Goal: Transaction & Acquisition: Book appointment/travel/reservation

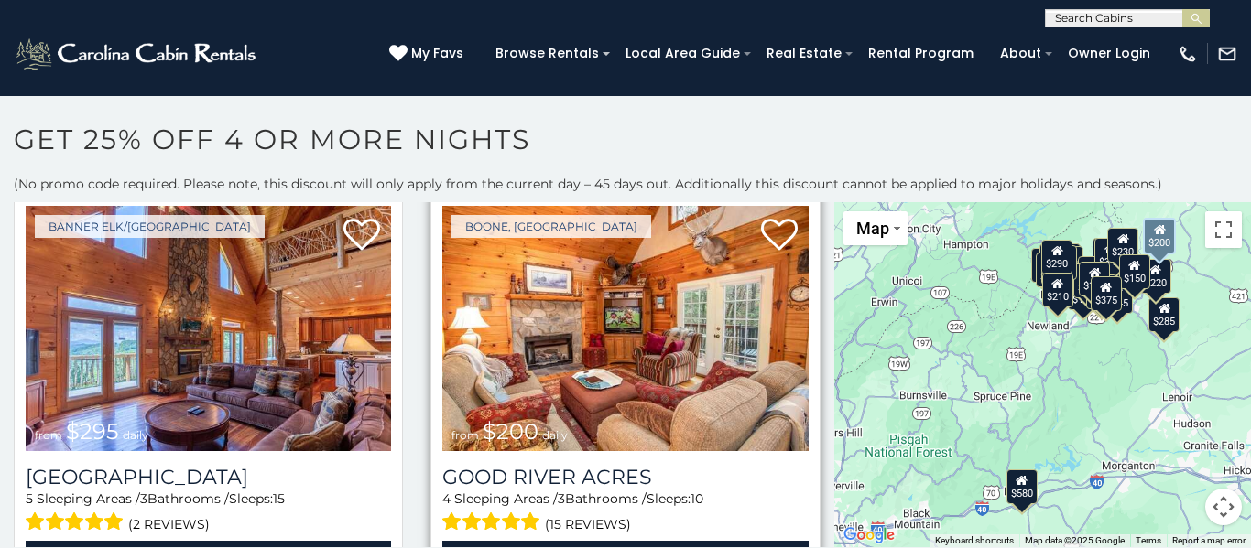
scroll to position [3814, 0]
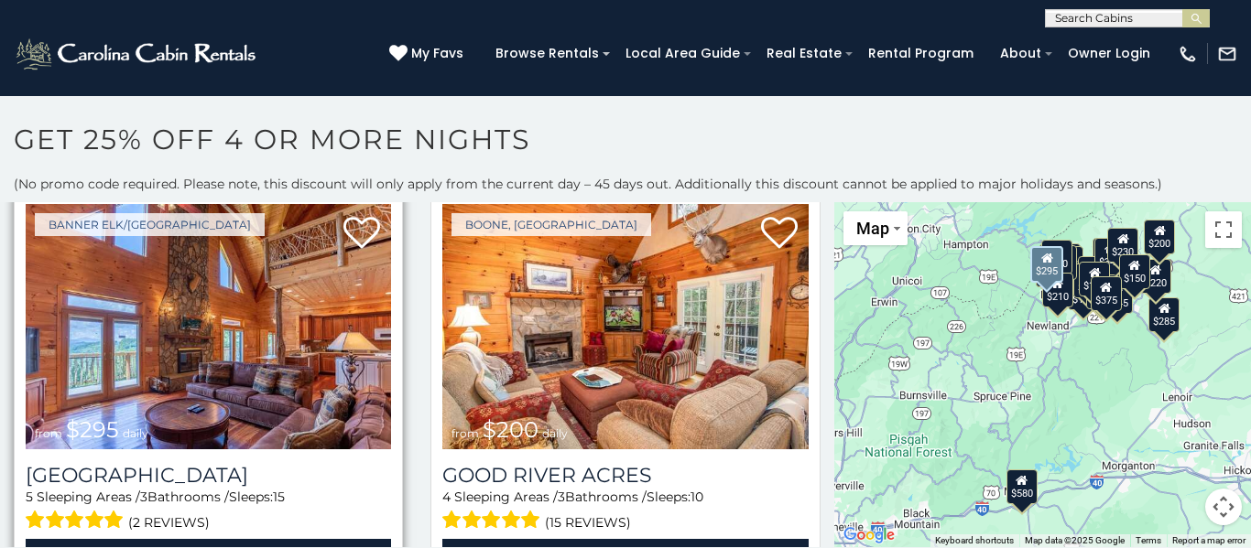
click at [228, 354] on img at bounding box center [208, 326] width 365 height 245
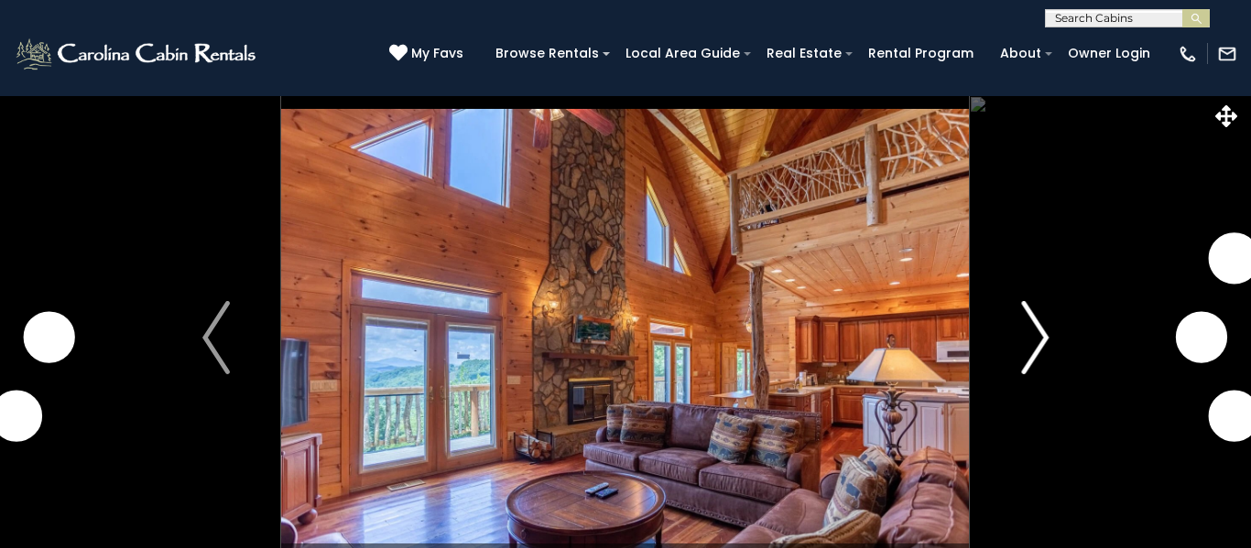
click at [1037, 331] on img "Next" at bounding box center [1034, 337] width 27 height 73
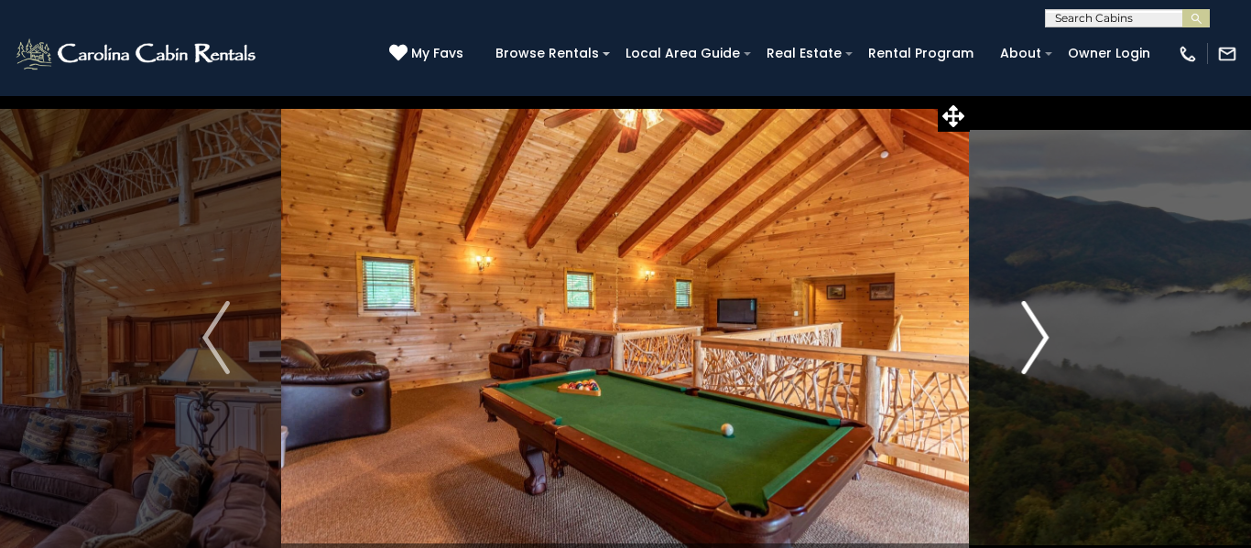
click at [1037, 331] on img "Next" at bounding box center [1034, 337] width 27 height 73
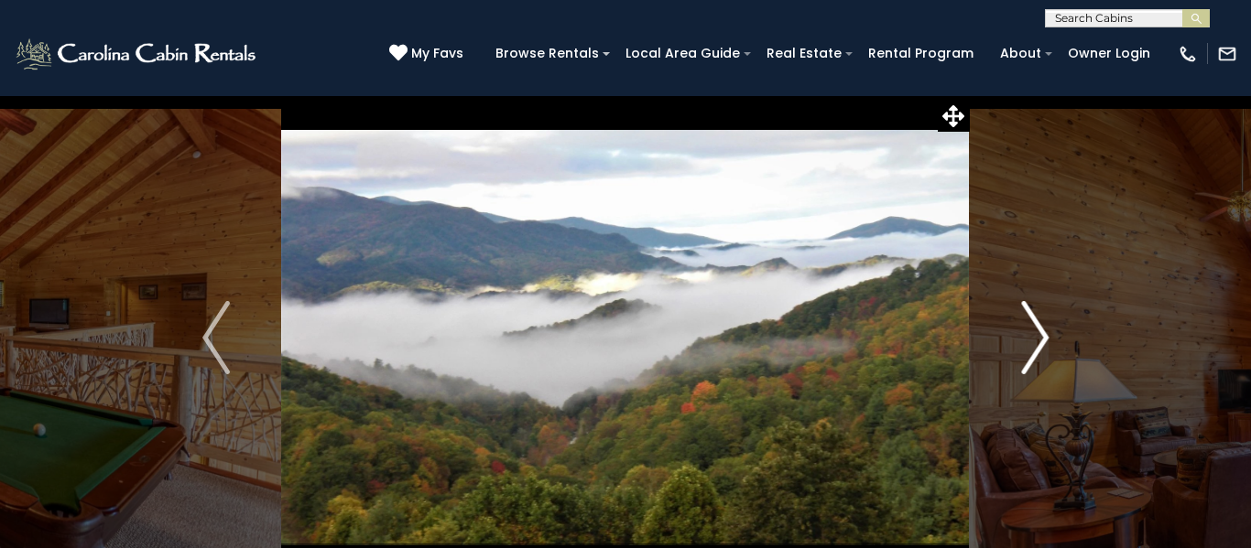
click at [1037, 331] on img "Next" at bounding box center [1034, 337] width 27 height 73
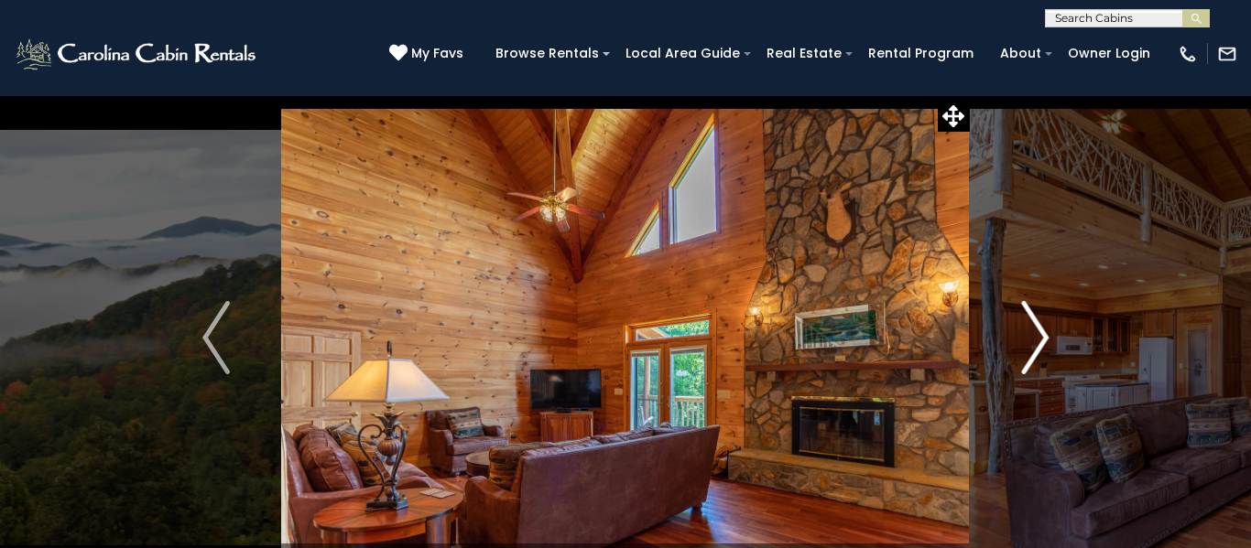
click at [1037, 331] on img "Next" at bounding box center [1034, 337] width 27 height 73
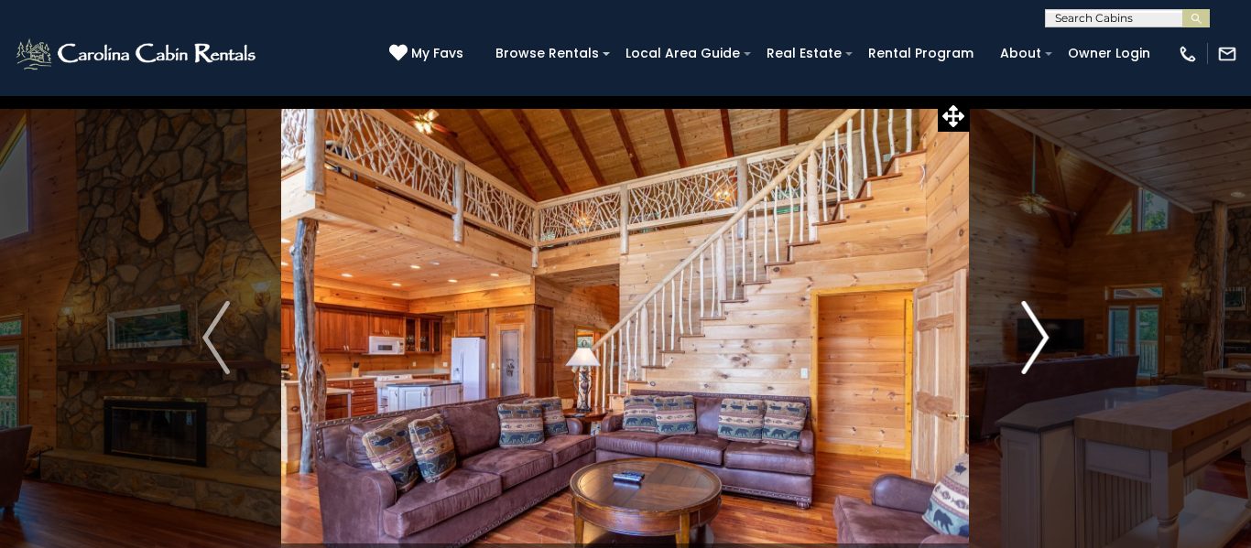
click at [1037, 331] on img "Next" at bounding box center [1034, 337] width 27 height 73
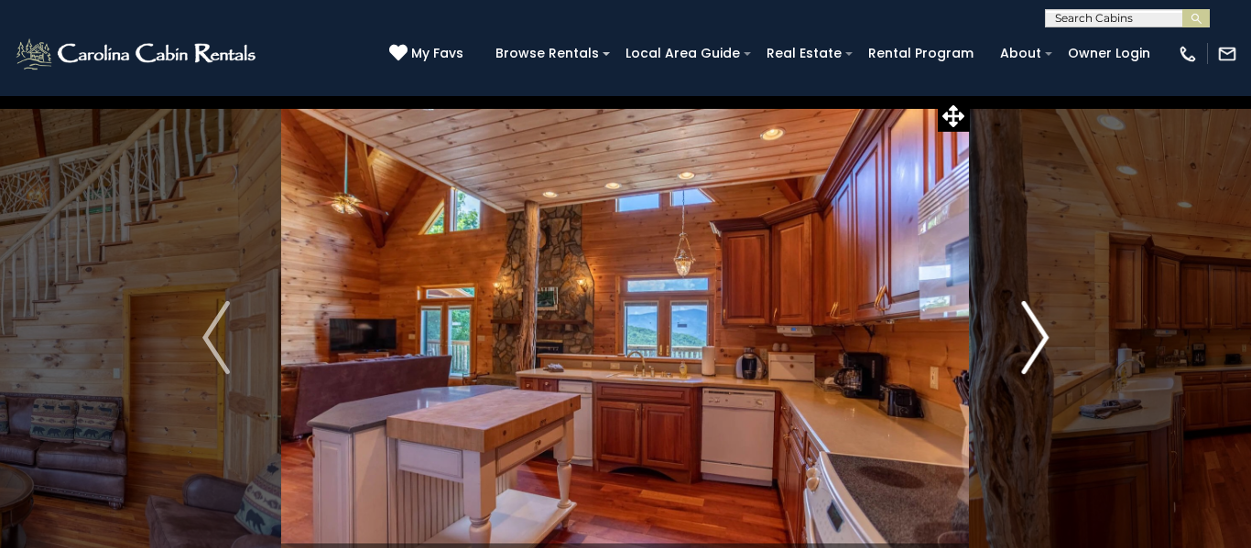
click at [1037, 331] on img "Next" at bounding box center [1034, 337] width 27 height 73
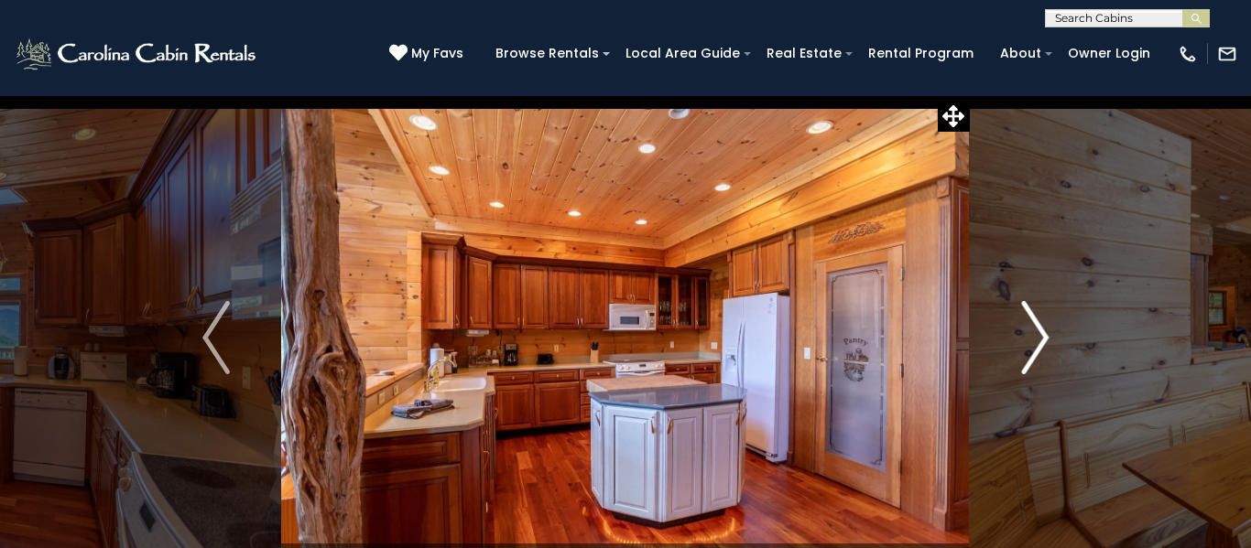
click at [1037, 331] on img "Next" at bounding box center [1034, 337] width 27 height 73
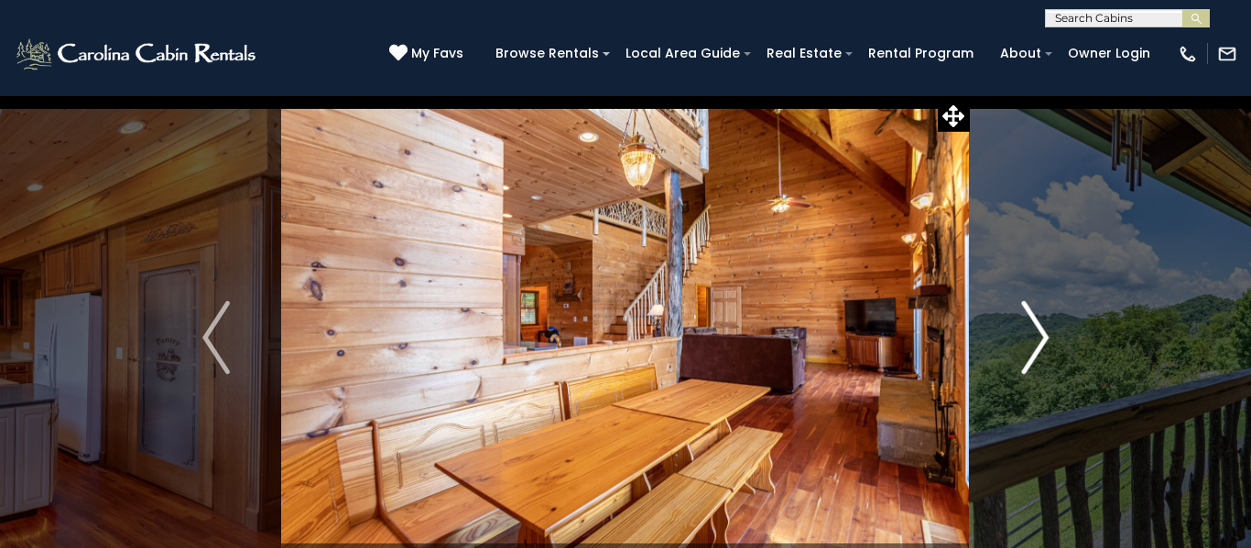
click at [1037, 331] on img "Next" at bounding box center [1034, 337] width 27 height 73
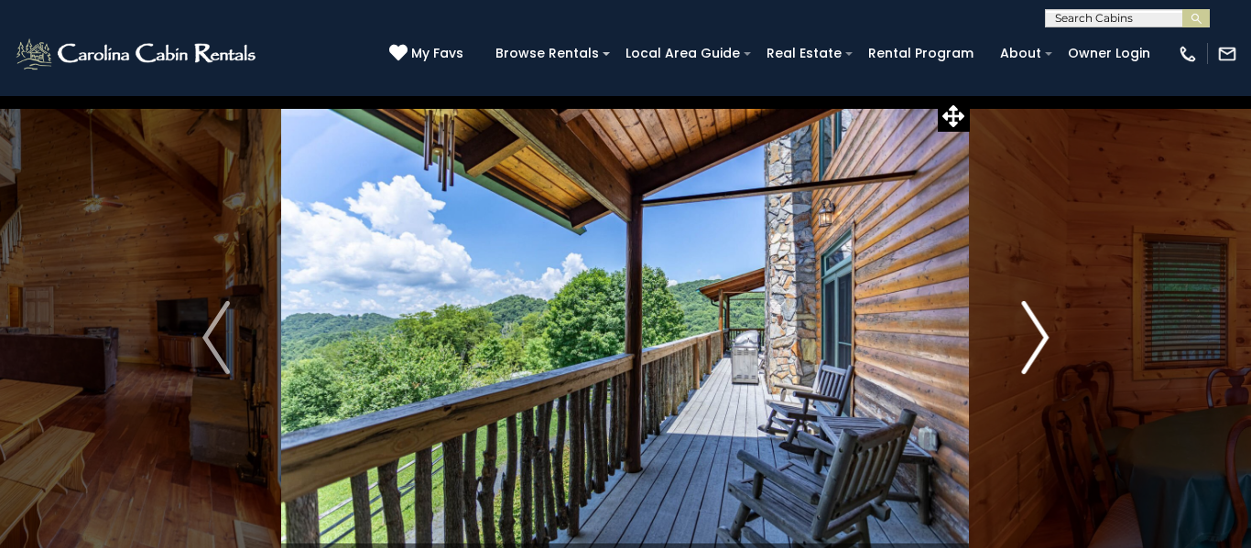
click at [1037, 331] on img "Next" at bounding box center [1034, 337] width 27 height 73
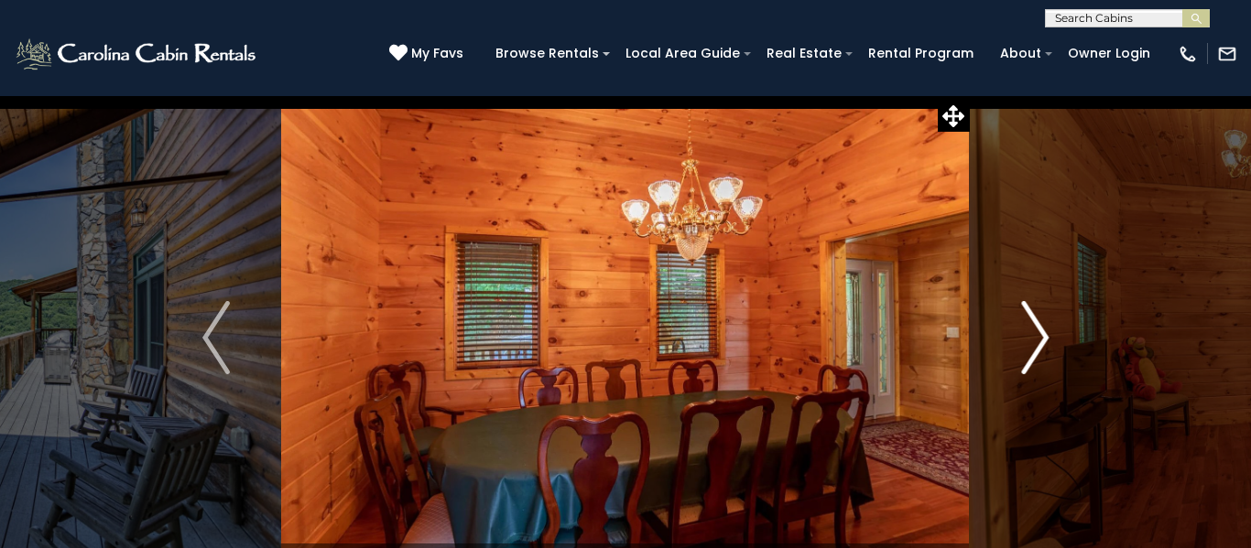
click at [1037, 331] on img "Next" at bounding box center [1034, 337] width 27 height 73
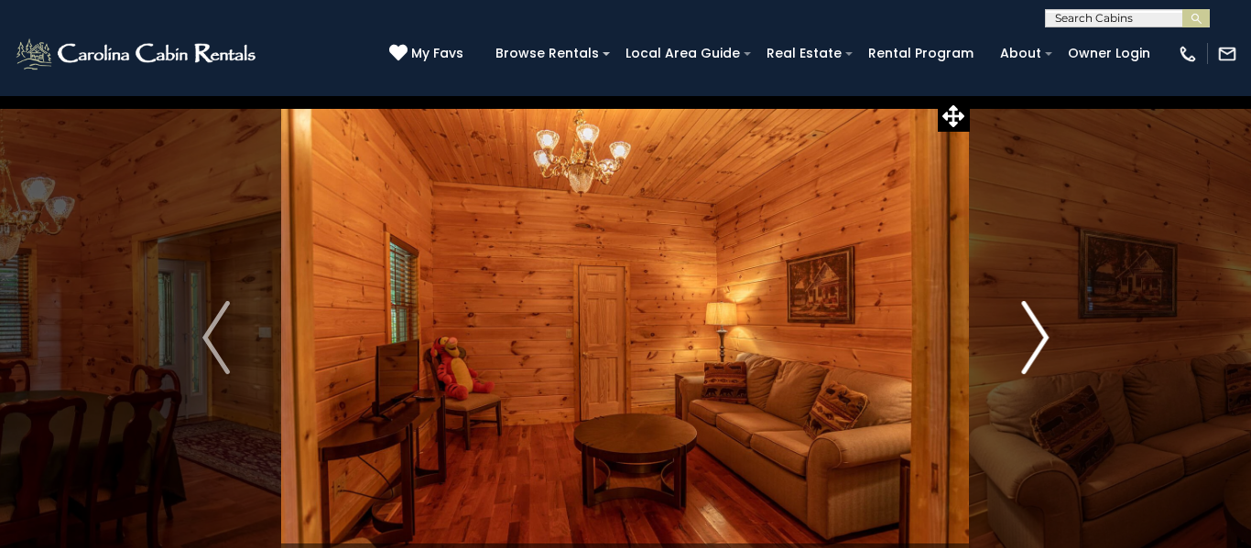
click at [1037, 331] on img "Next" at bounding box center [1034, 337] width 27 height 73
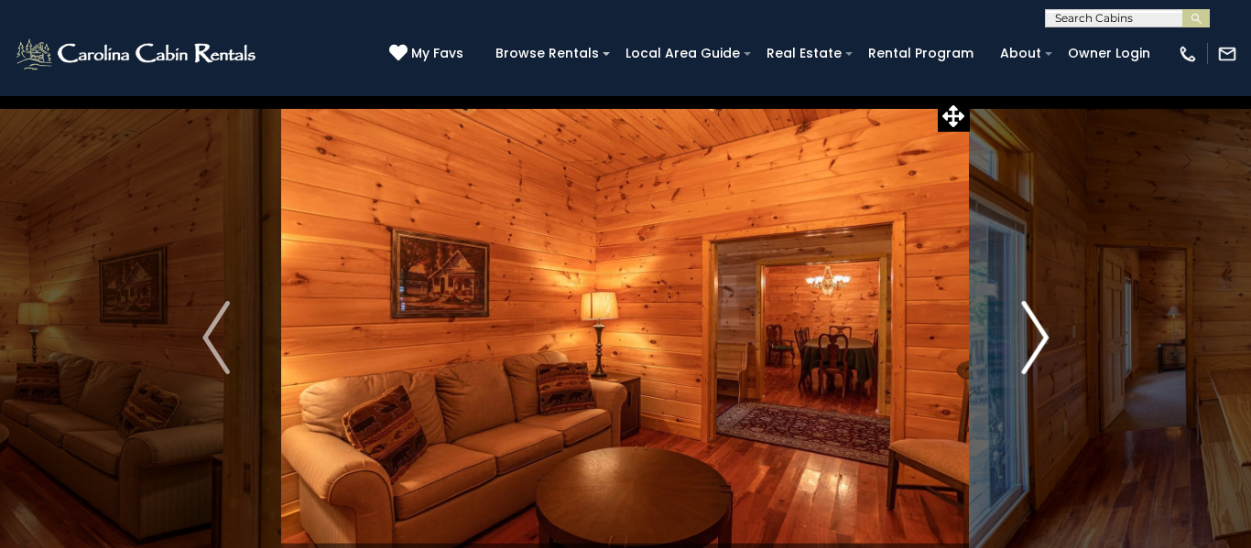
click at [1037, 331] on img "Next" at bounding box center [1034, 337] width 27 height 73
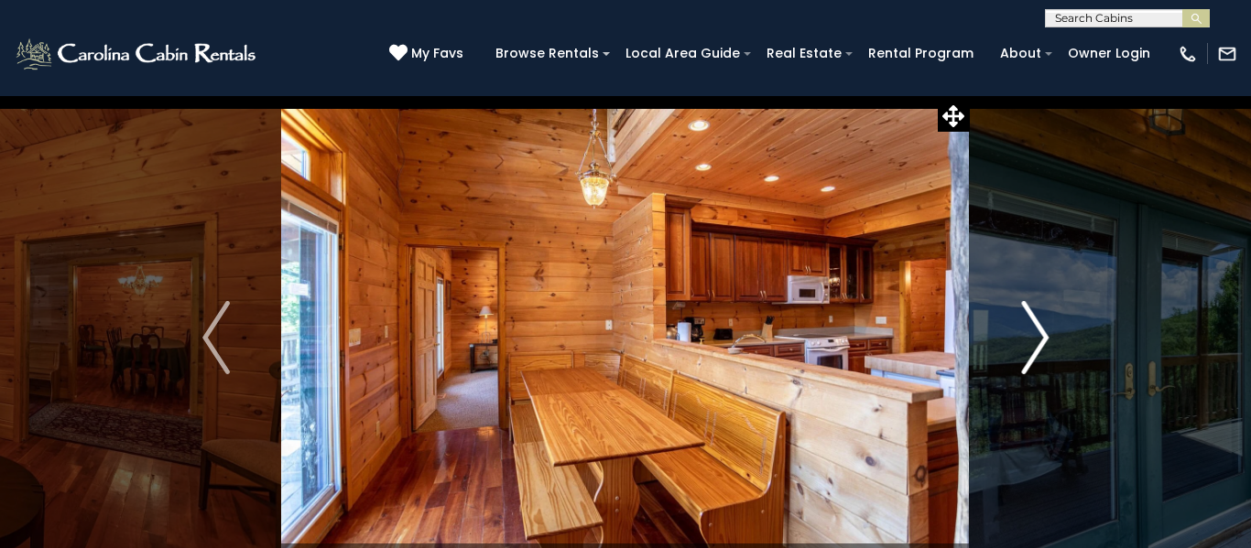
click at [1037, 331] on img "Next" at bounding box center [1034, 337] width 27 height 73
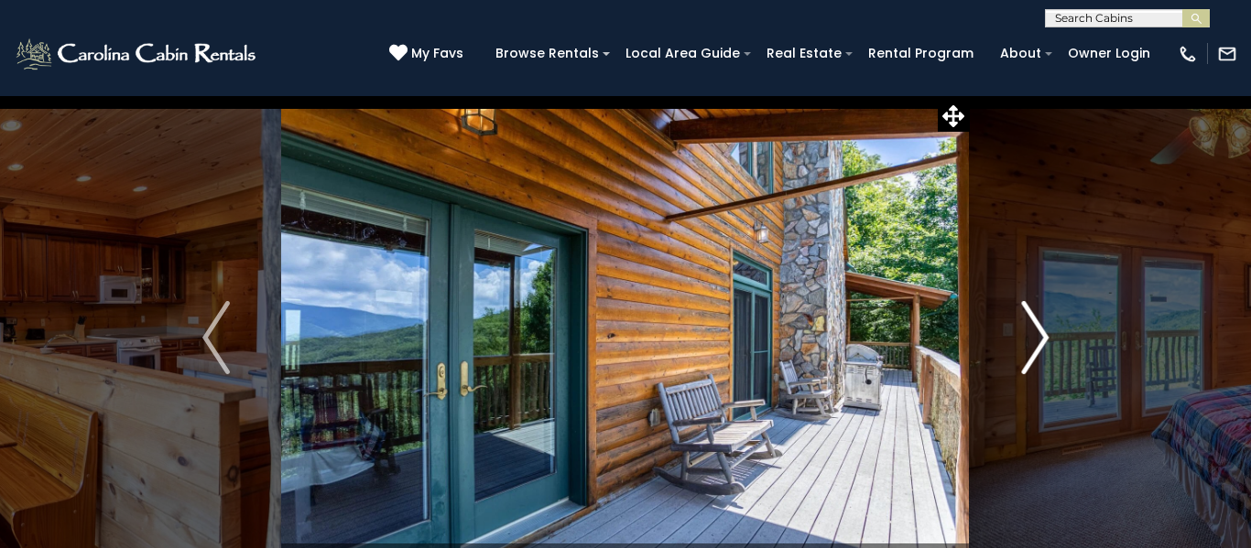
click at [1037, 331] on img "Next" at bounding box center [1034, 337] width 27 height 73
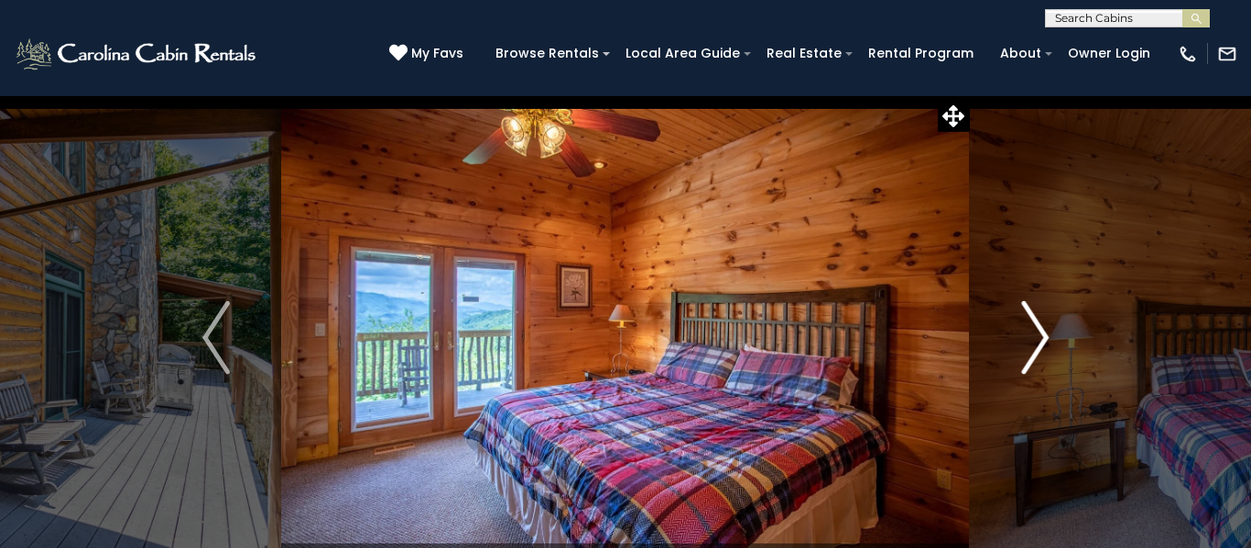
click at [1037, 331] on img "Next" at bounding box center [1034, 337] width 27 height 73
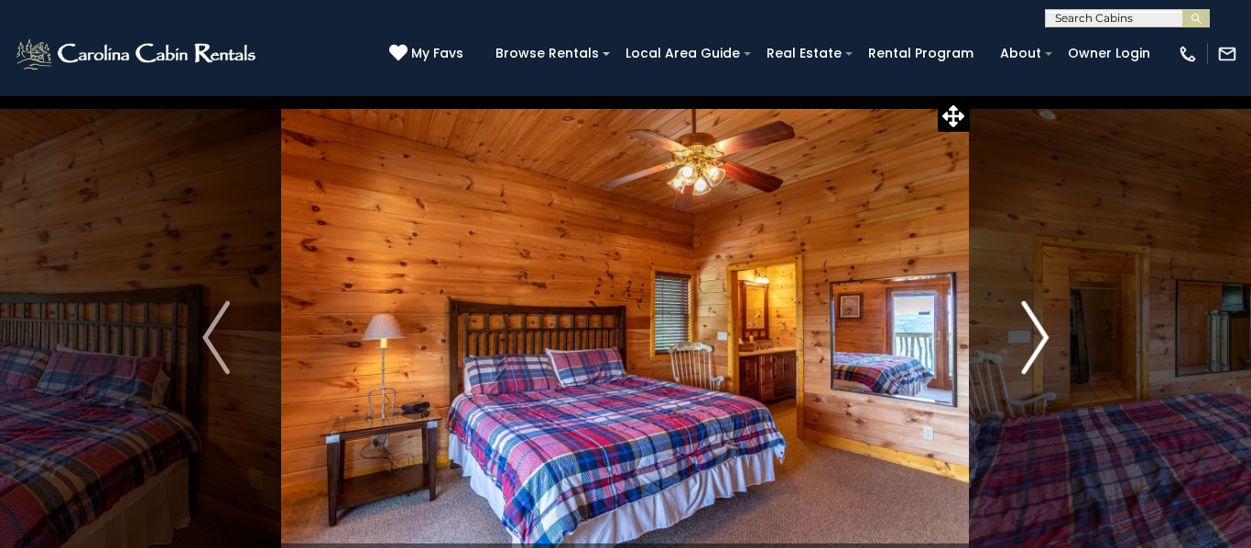
click at [1037, 331] on img "Next" at bounding box center [1034, 337] width 27 height 73
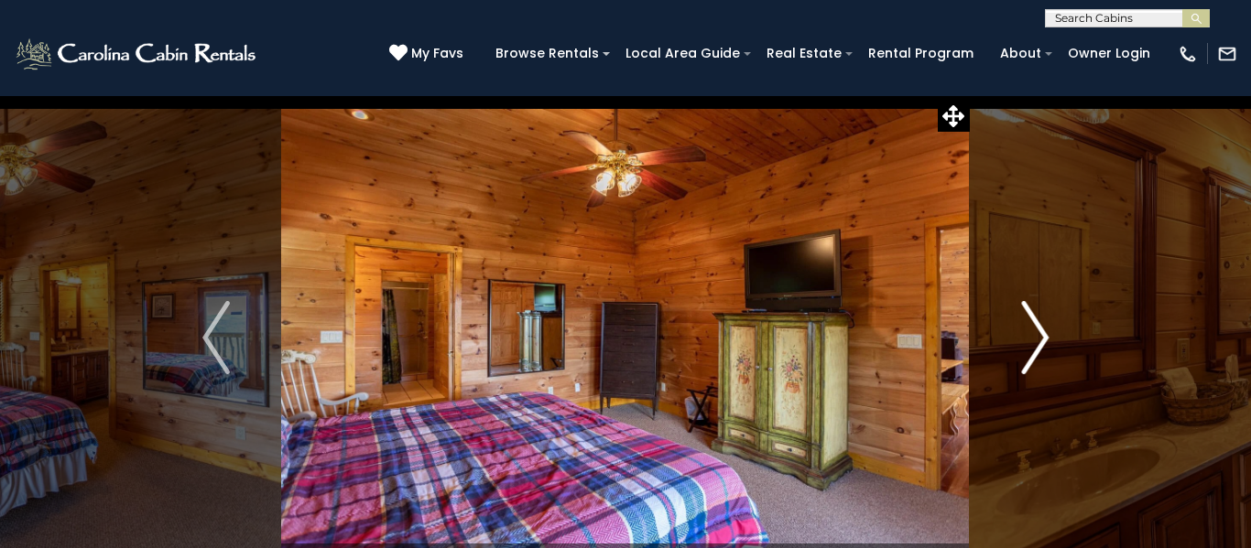
click at [1037, 331] on img "Next" at bounding box center [1034, 337] width 27 height 73
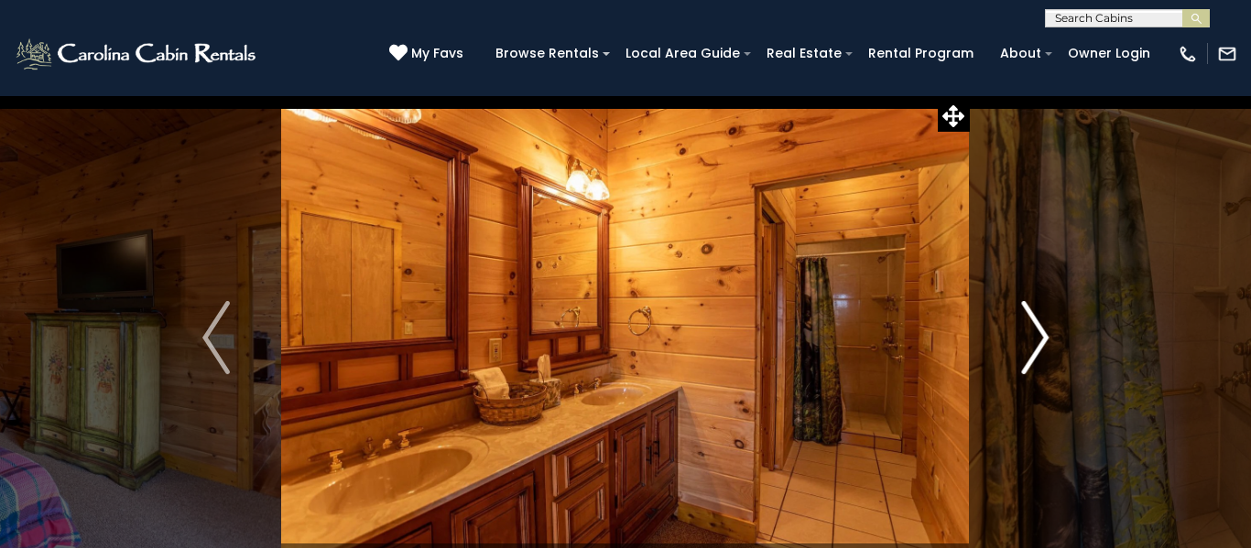
click at [1037, 331] on img "Next" at bounding box center [1034, 337] width 27 height 73
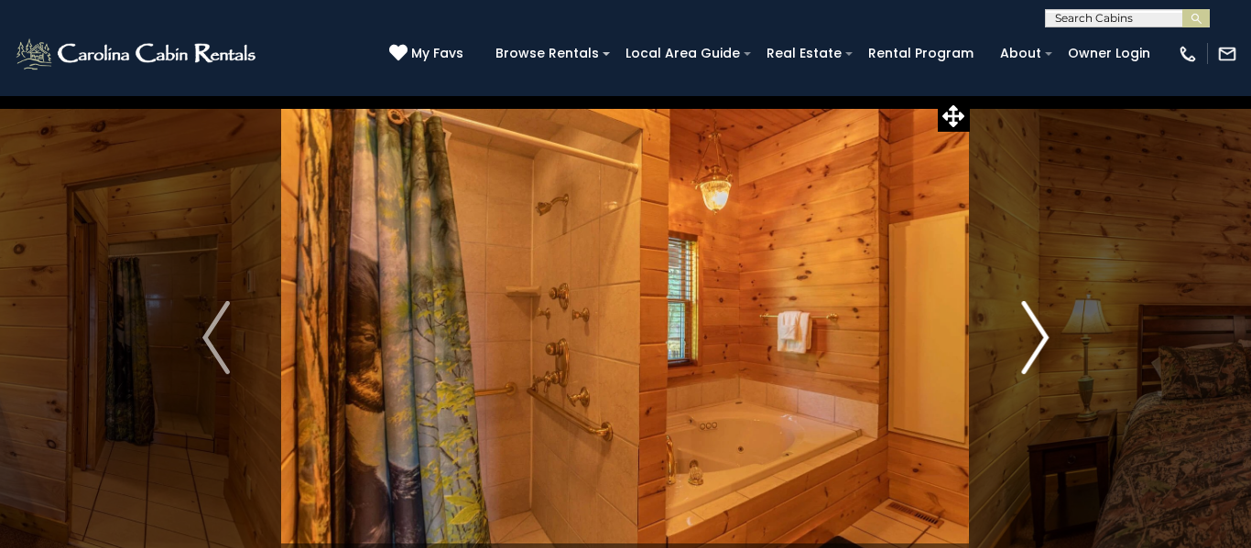
click at [1037, 331] on img "Next" at bounding box center [1034, 337] width 27 height 73
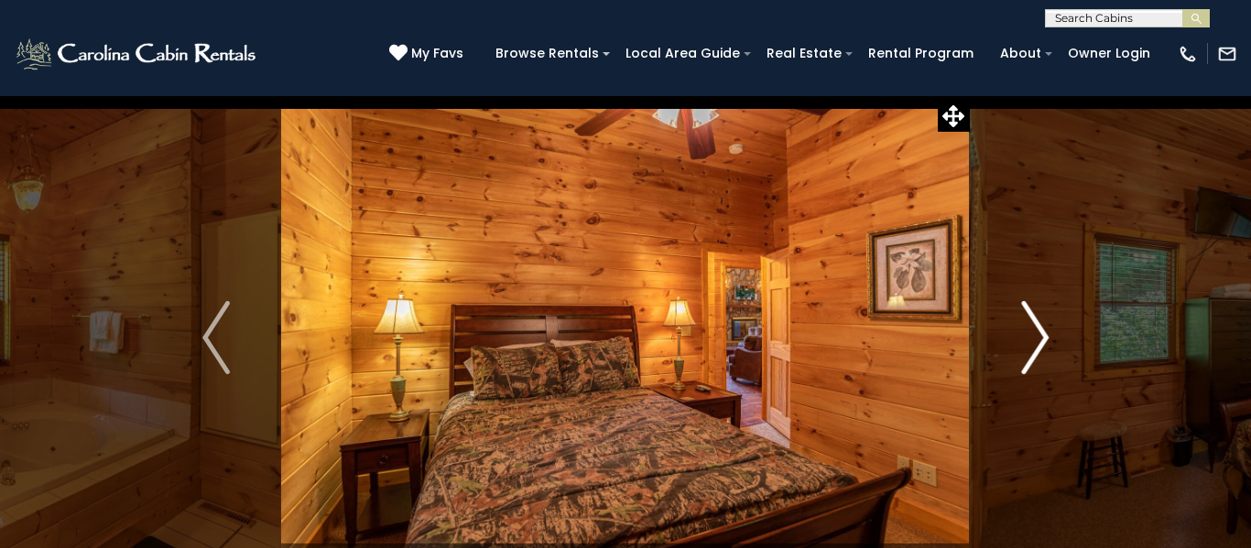
click at [1037, 331] on img "Next" at bounding box center [1034, 337] width 27 height 73
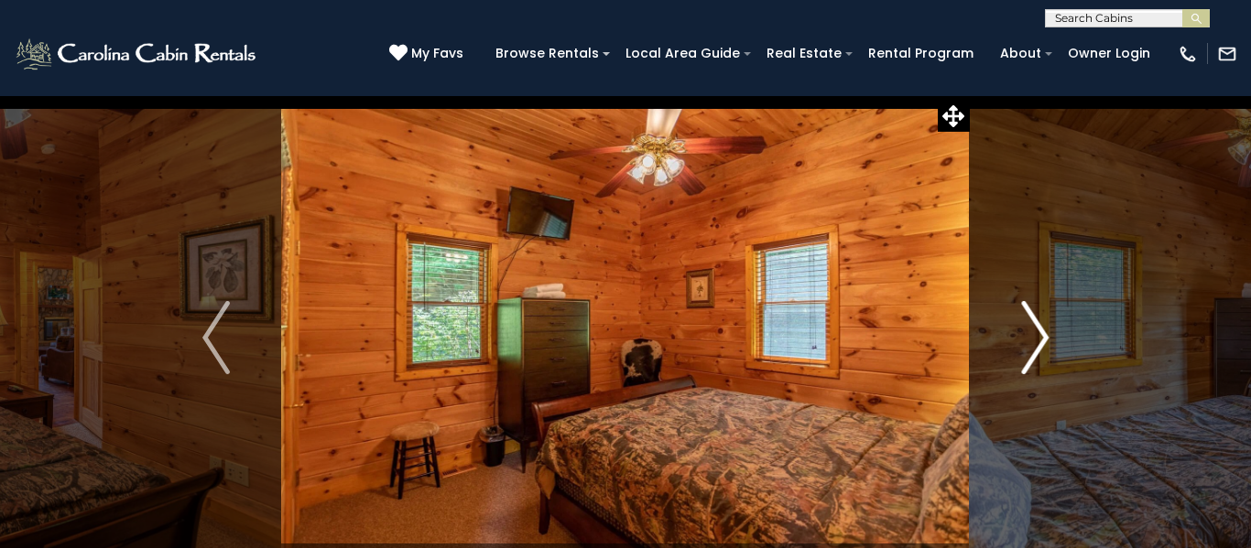
click at [1037, 331] on img "Next" at bounding box center [1034, 337] width 27 height 73
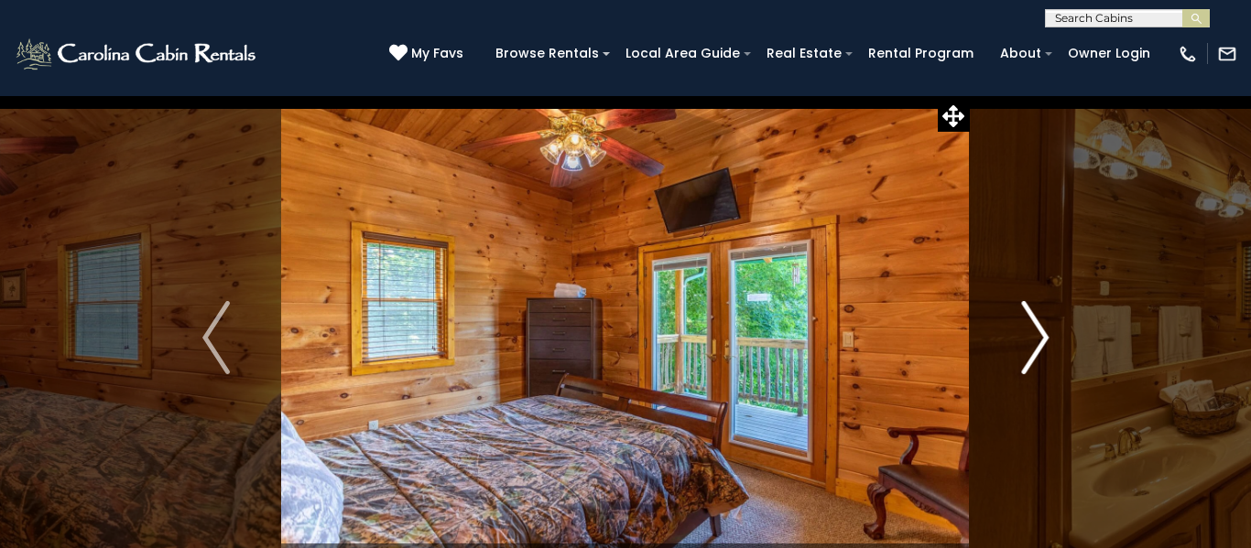
click at [1037, 331] on img "Next" at bounding box center [1034, 337] width 27 height 73
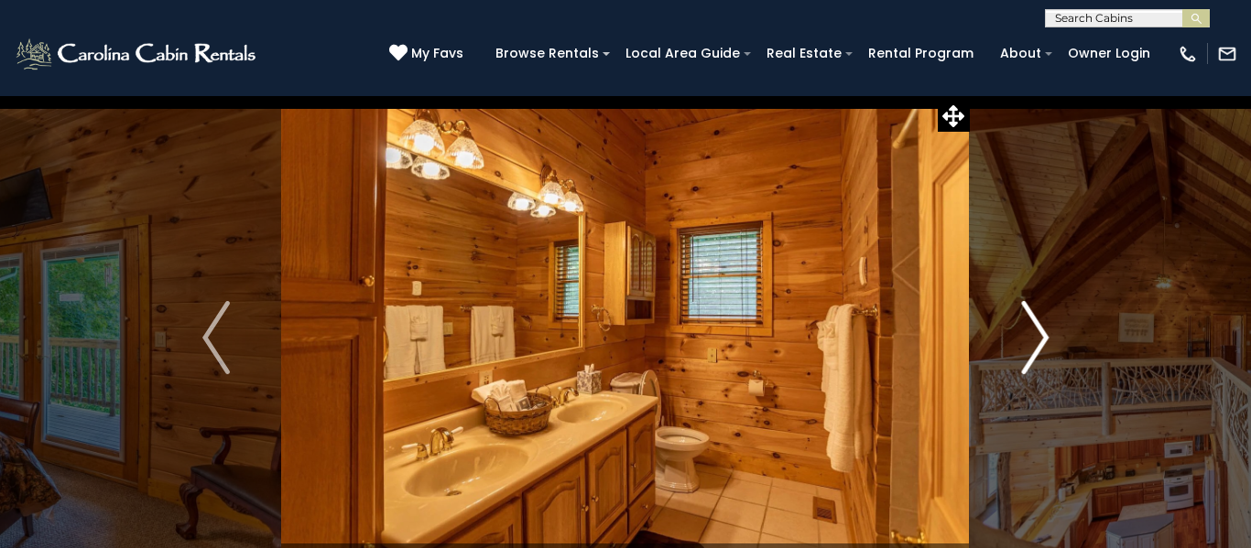
click at [1037, 331] on img "Next" at bounding box center [1034, 337] width 27 height 73
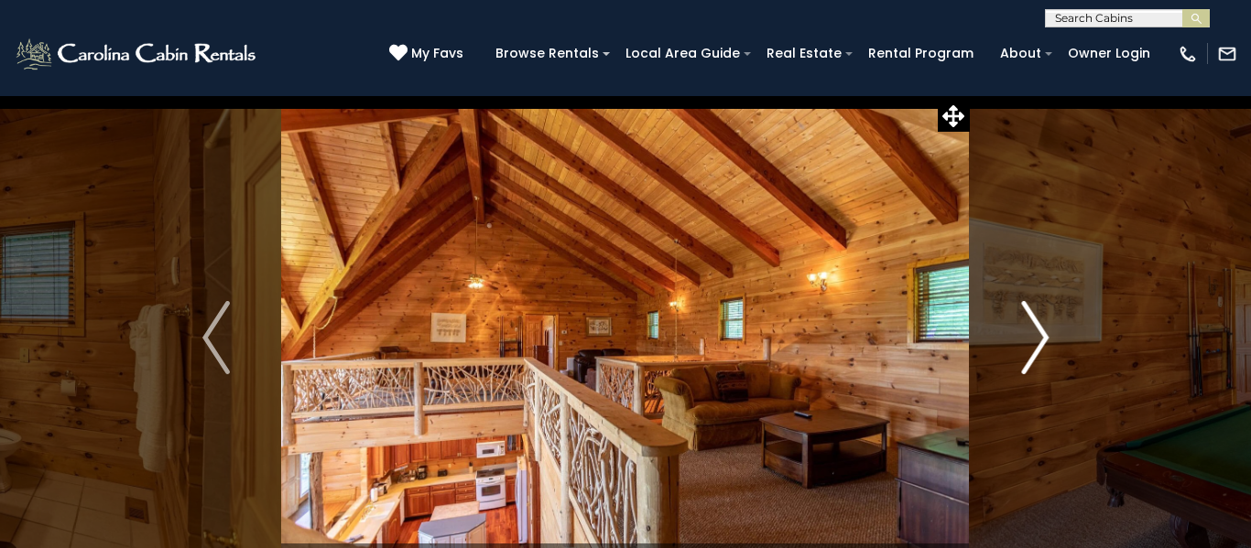
click at [1037, 331] on img "Next" at bounding box center [1034, 337] width 27 height 73
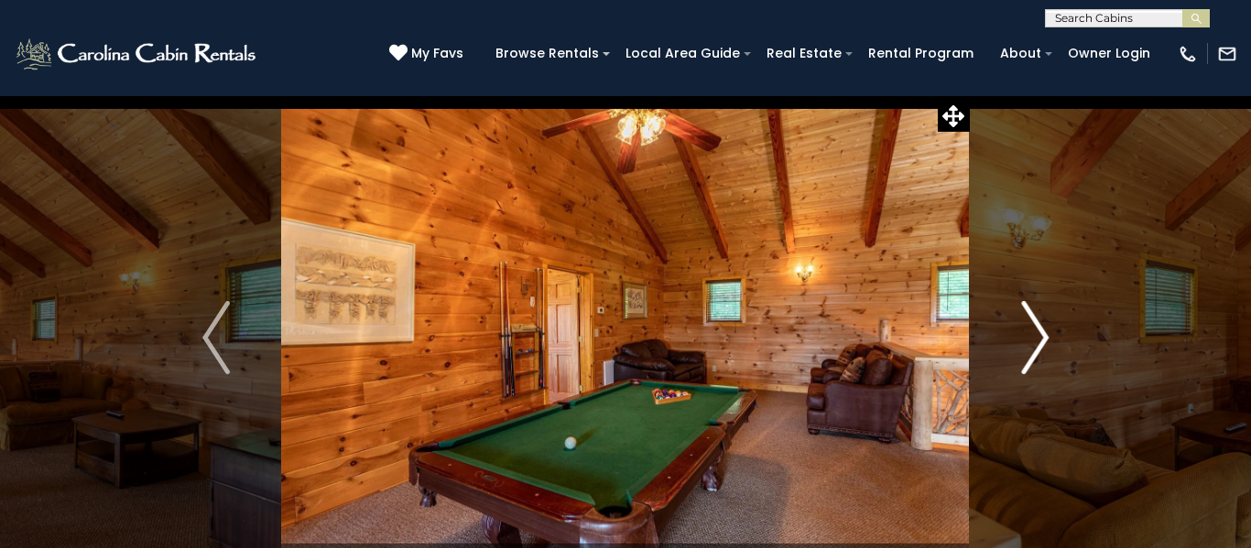
click at [1037, 331] on img "Next" at bounding box center [1034, 337] width 27 height 73
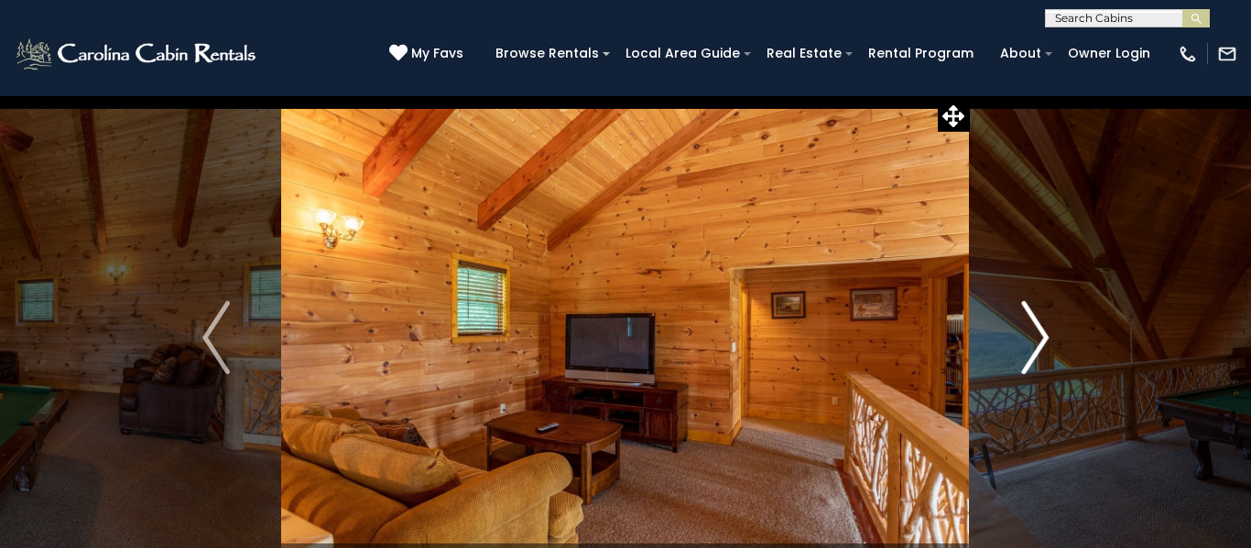
click at [1037, 331] on img "Next" at bounding box center [1034, 337] width 27 height 73
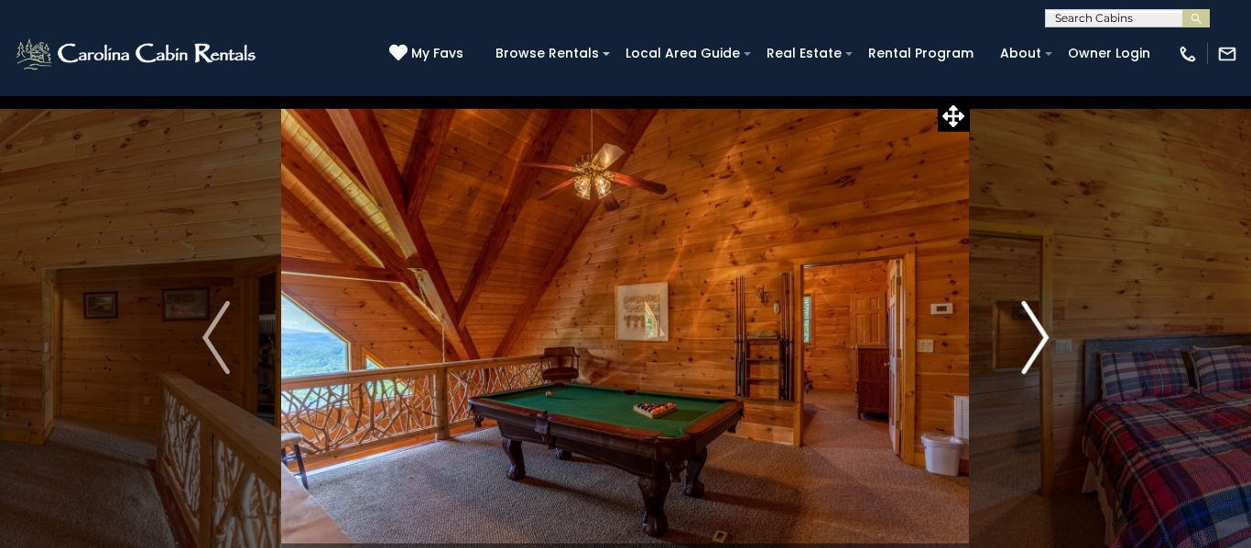
click at [1037, 331] on img "Next" at bounding box center [1034, 337] width 27 height 73
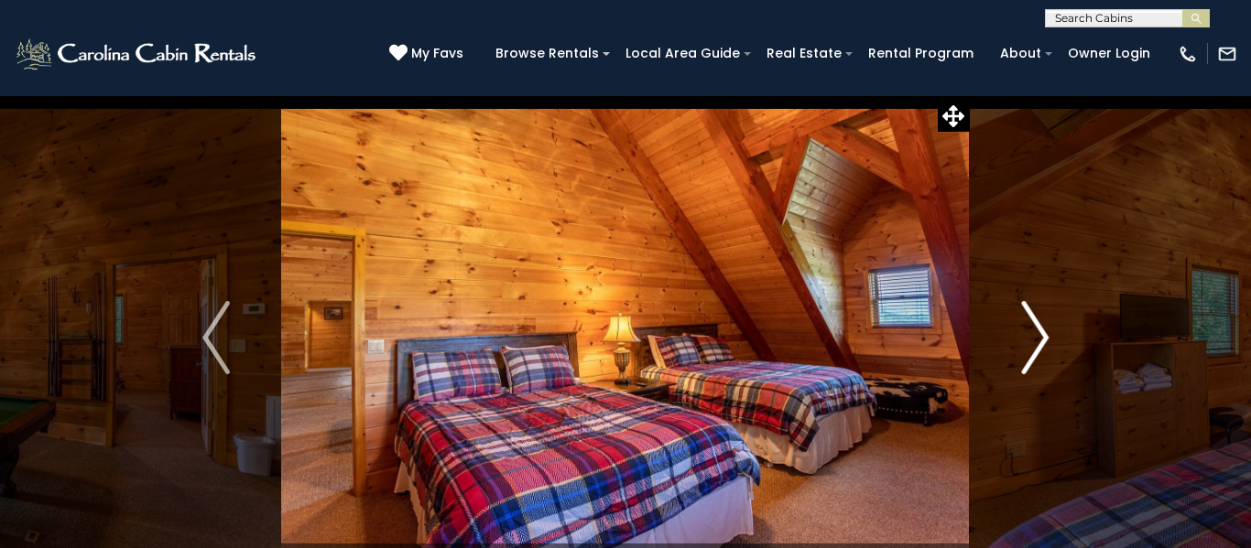
click at [1037, 331] on img "Next" at bounding box center [1034, 337] width 27 height 73
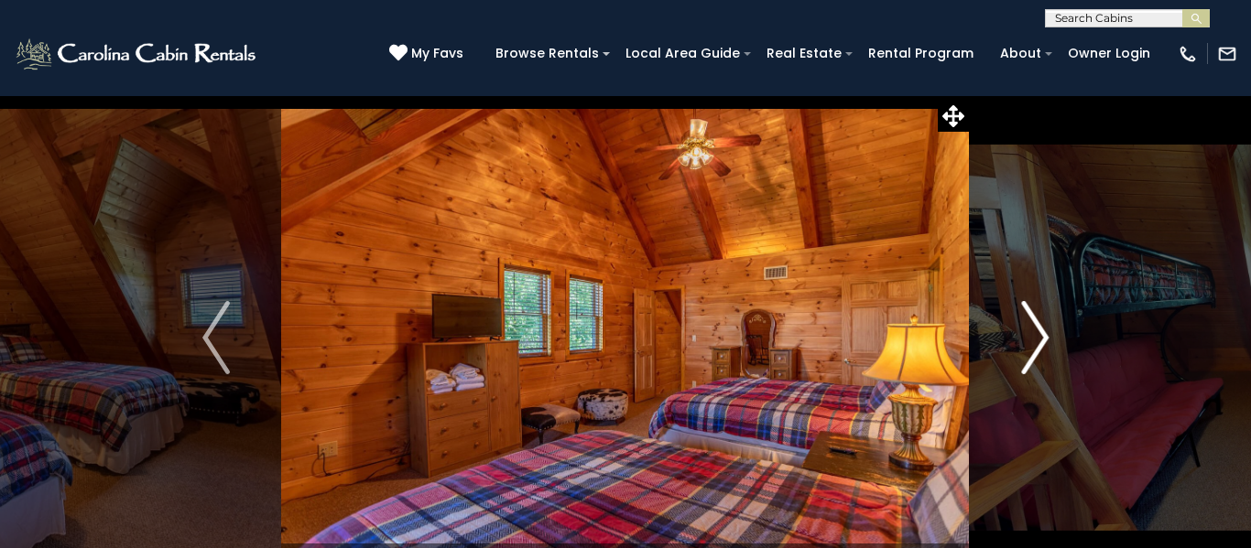
click at [1037, 331] on img "Next" at bounding box center [1034, 337] width 27 height 73
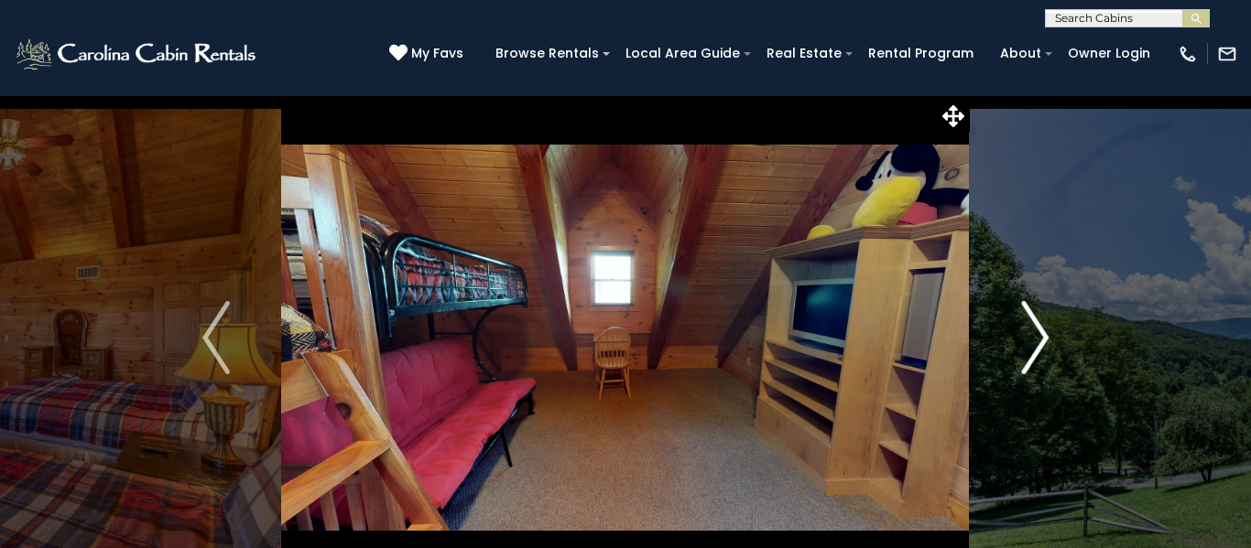
click at [1037, 331] on img "Next" at bounding box center [1034, 337] width 27 height 73
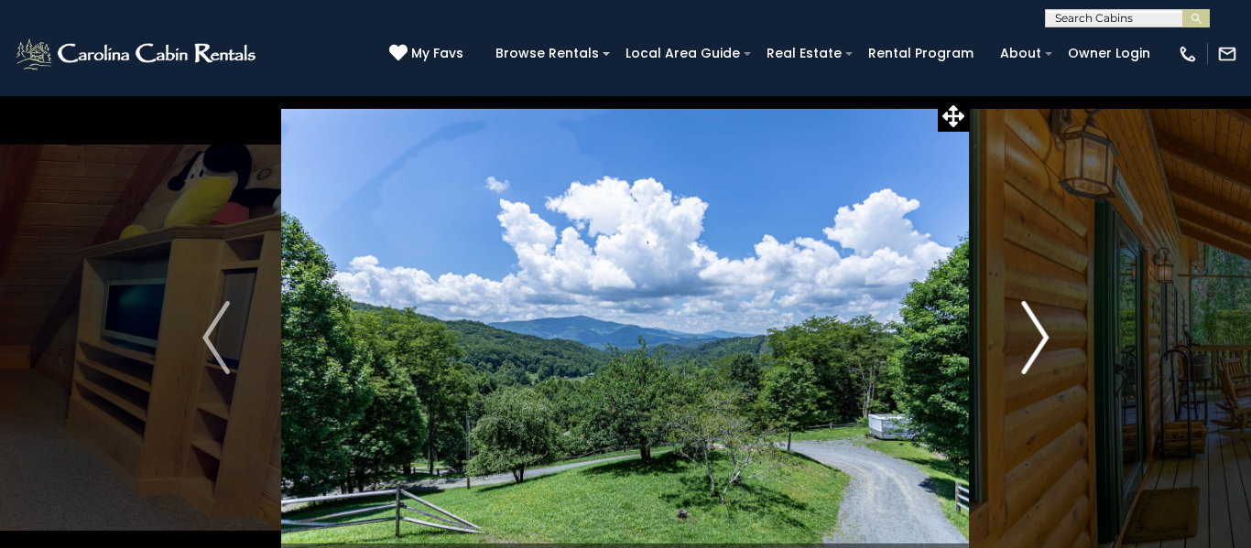
click at [1037, 331] on img "Next" at bounding box center [1034, 337] width 27 height 73
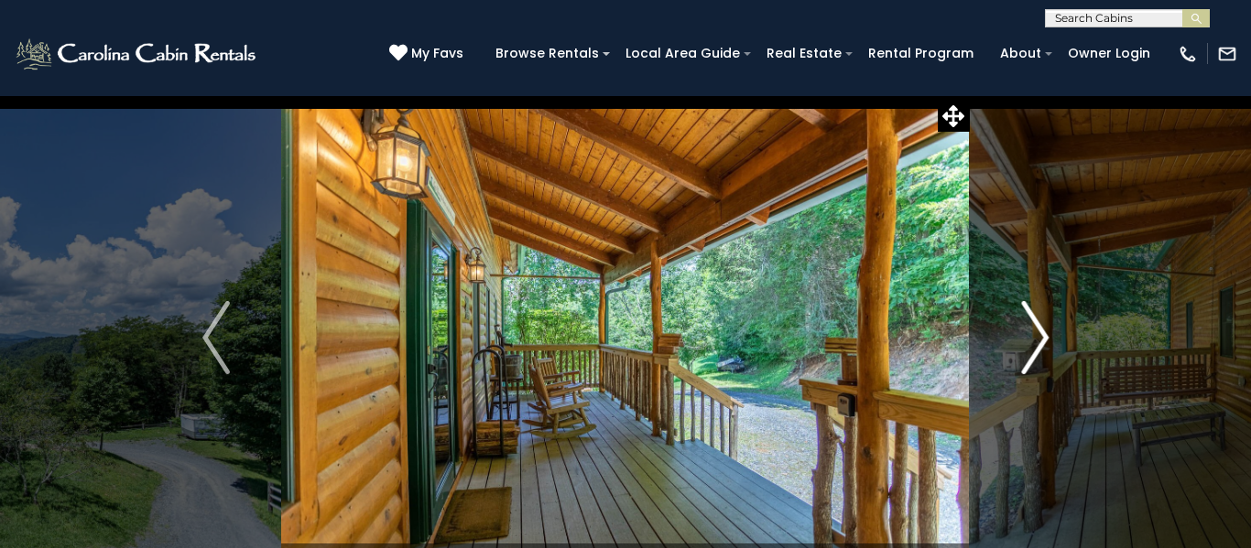
click at [1037, 331] on img "Next" at bounding box center [1034, 337] width 27 height 73
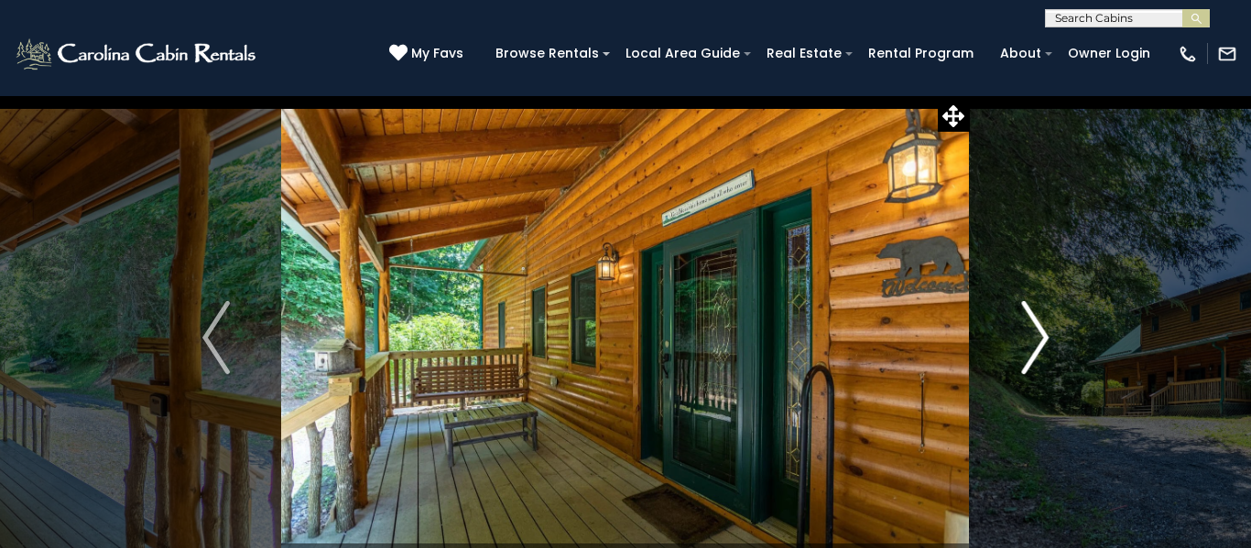
click at [1037, 331] on img "Next" at bounding box center [1034, 337] width 27 height 73
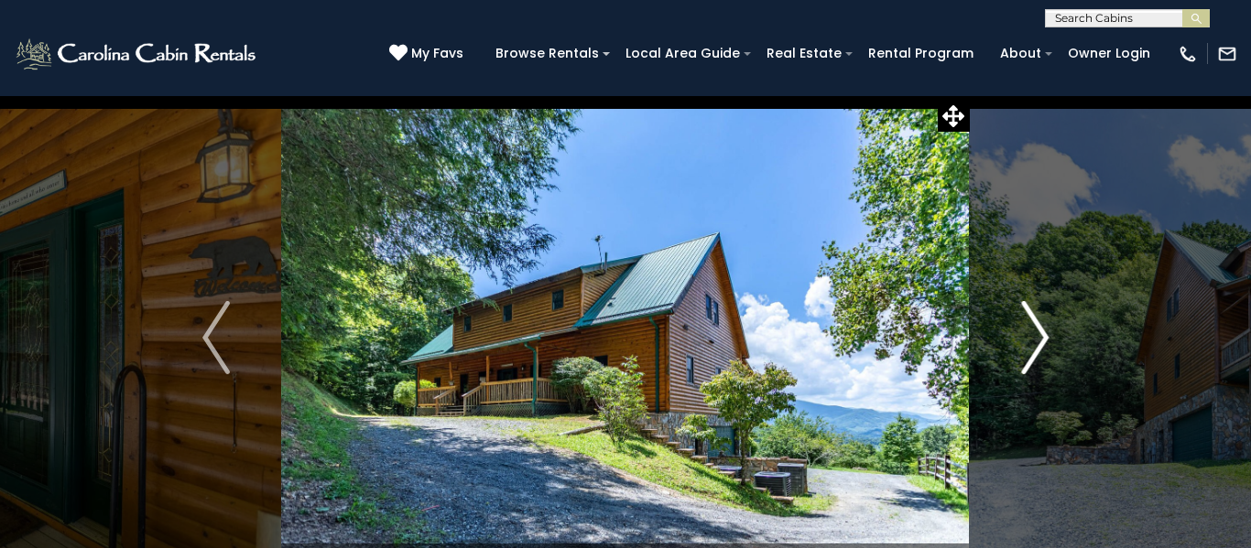
click at [1037, 331] on img "Next" at bounding box center [1034, 337] width 27 height 73
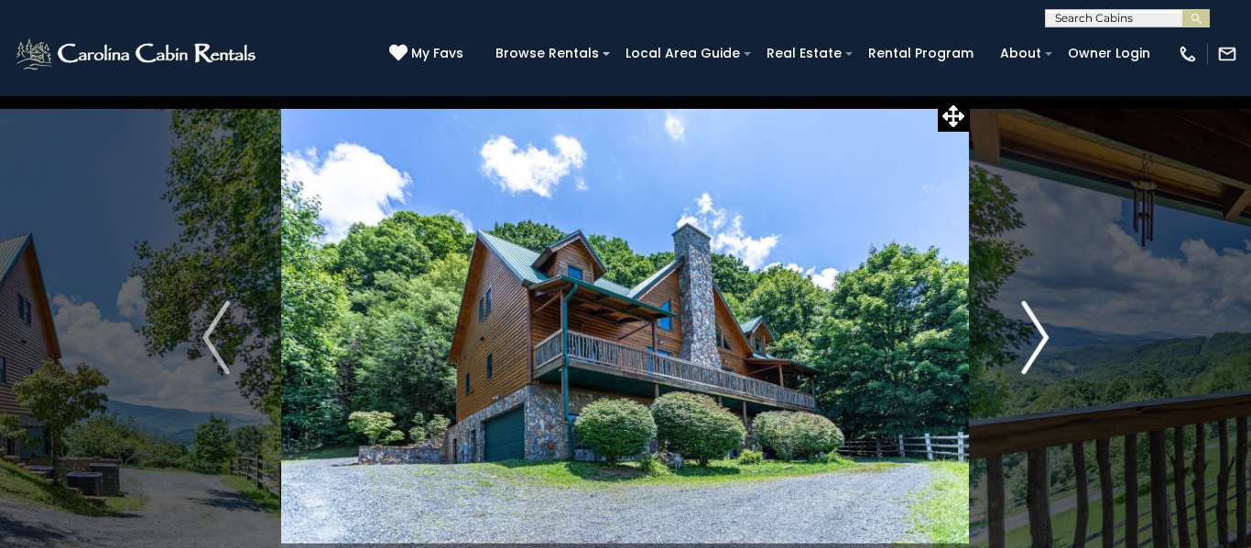
click at [1037, 331] on img "Next" at bounding box center [1034, 337] width 27 height 73
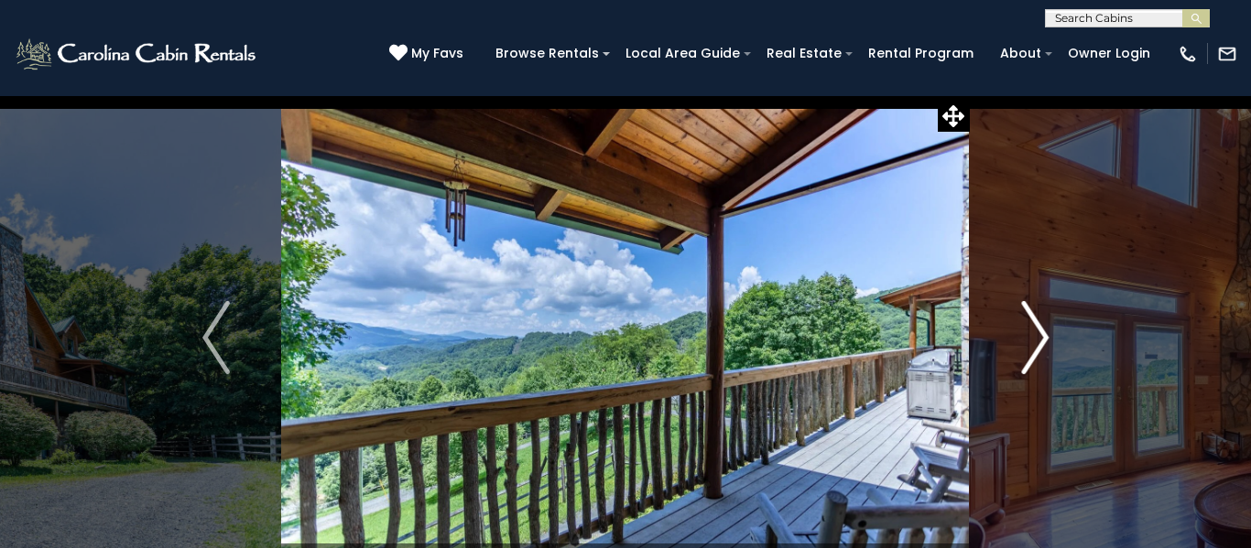
click at [1037, 331] on img "Next" at bounding box center [1034, 337] width 27 height 73
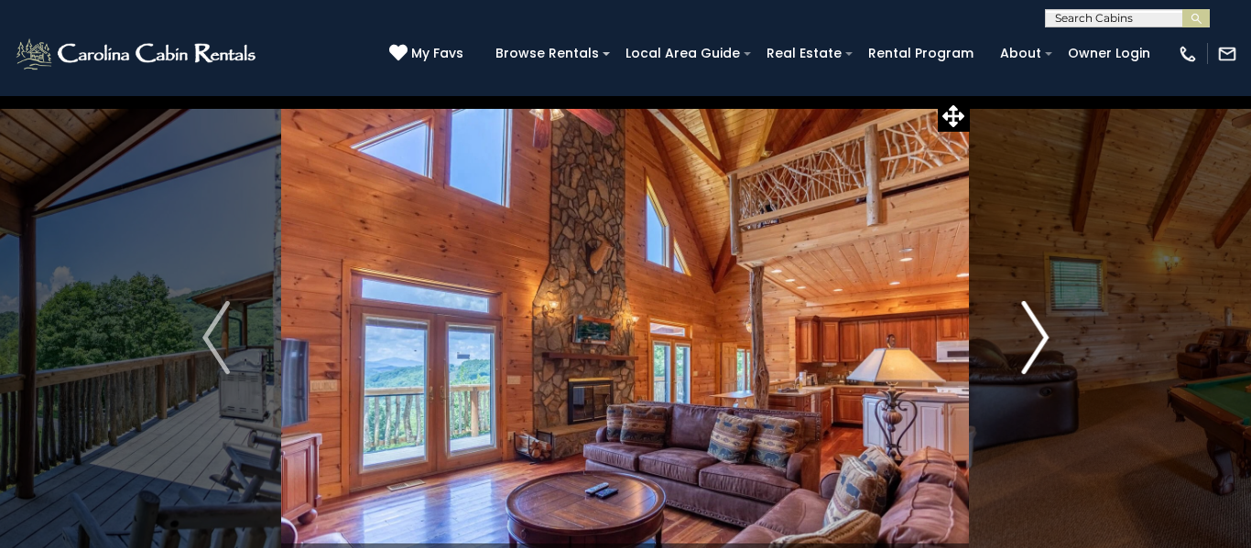
click at [1037, 331] on img "Next" at bounding box center [1034, 337] width 27 height 73
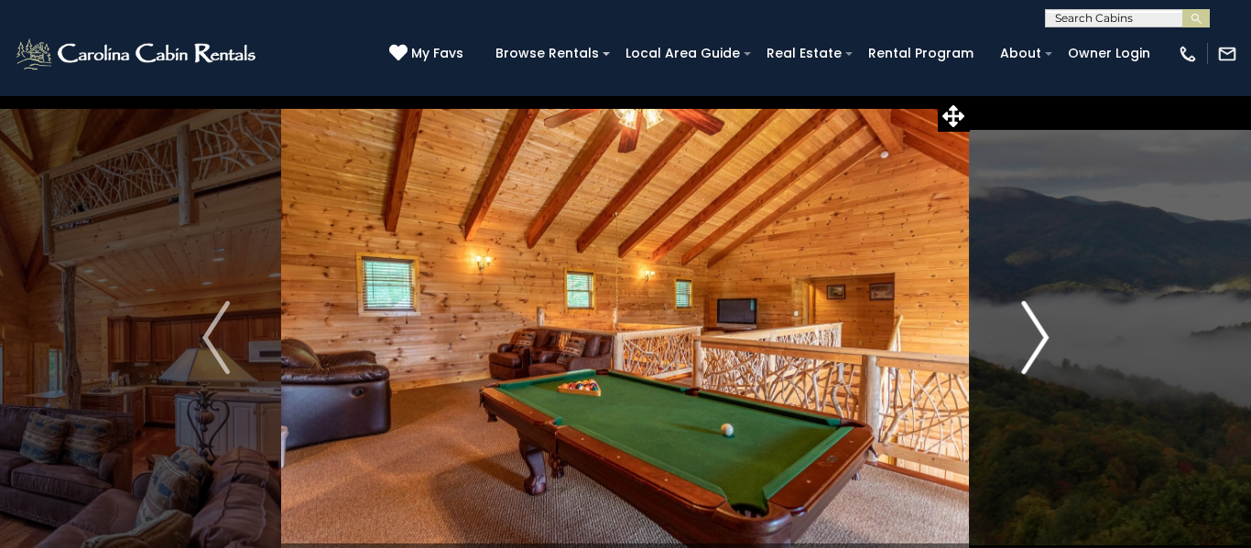
click at [1037, 331] on img "Next" at bounding box center [1034, 337] width 27 height 73
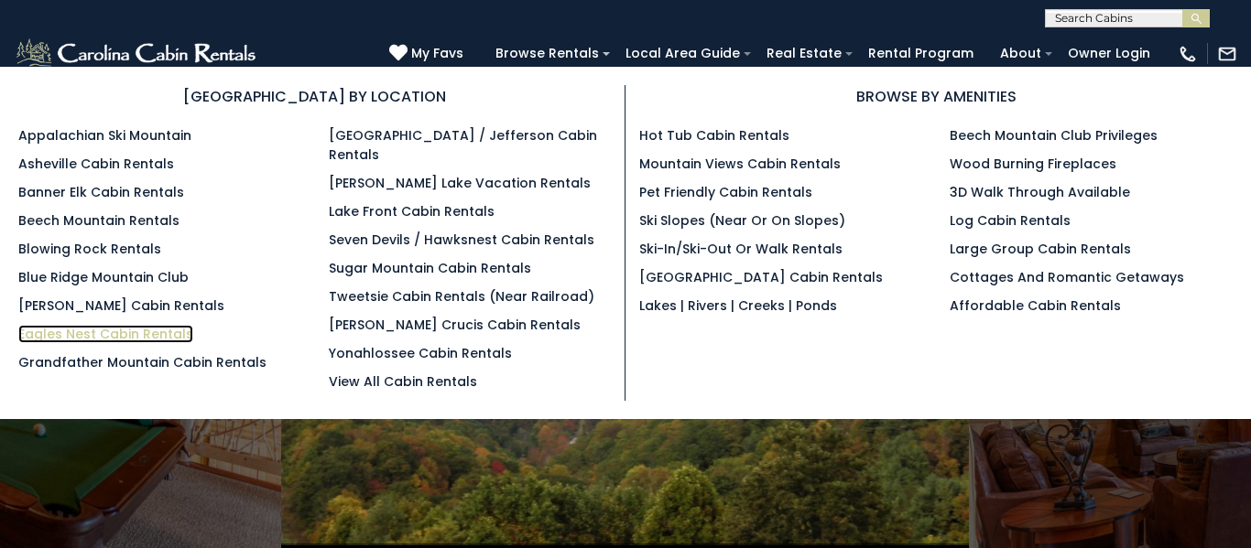
click at [125, 333] on link "Eagles Nest Cabin Rentals" at bounding box center [105, 334] width 175 height 18
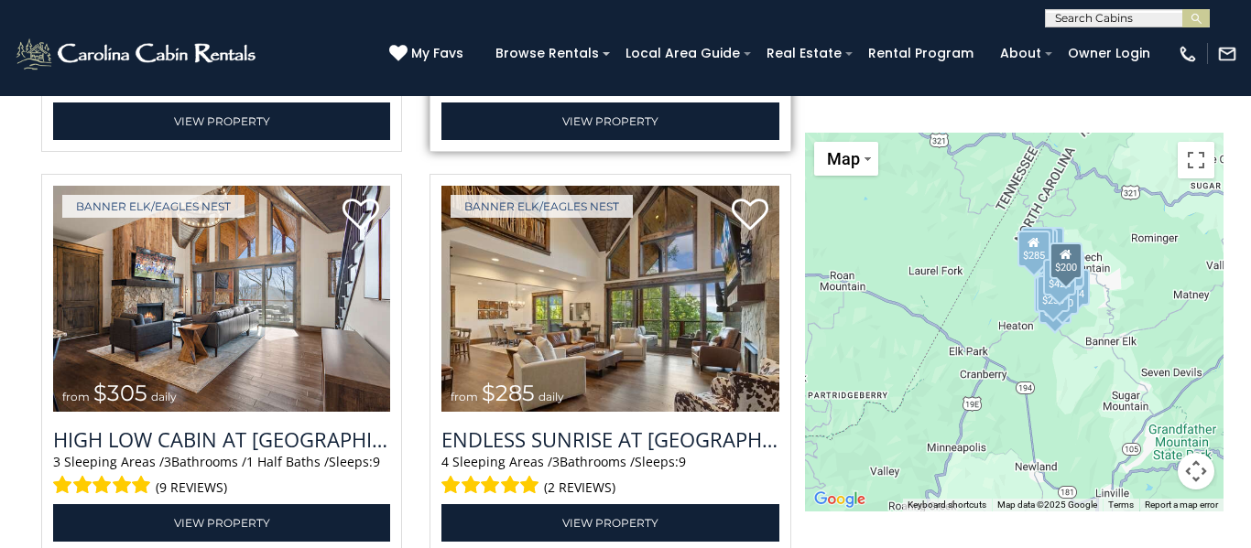
scroll to position [3138, 0]
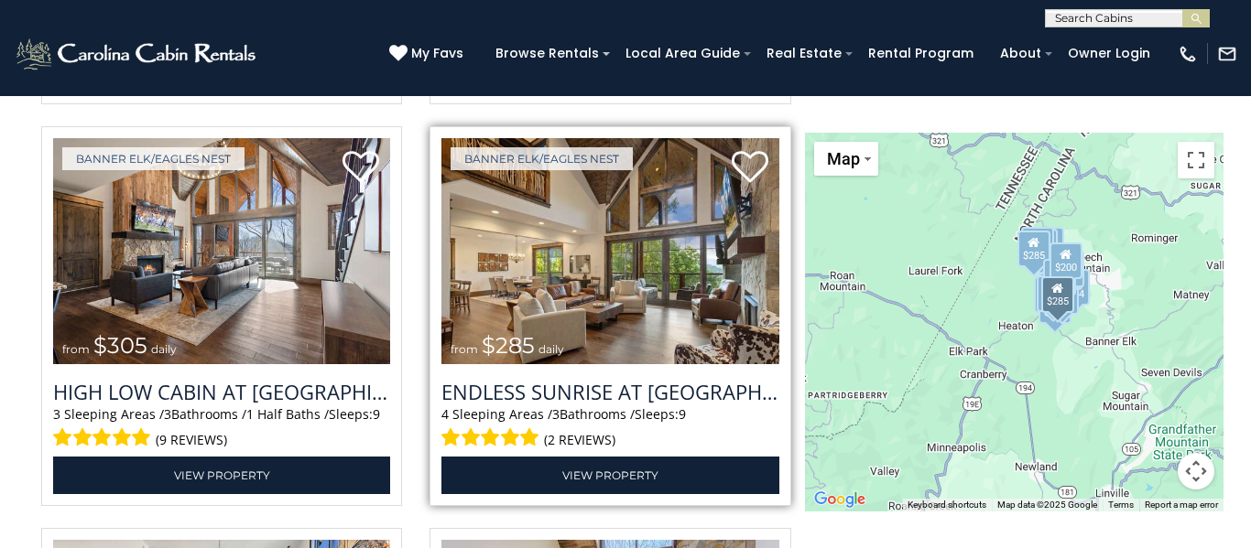
click at [673, 266] on img at bounding box center [609, 251] width 337 height 226
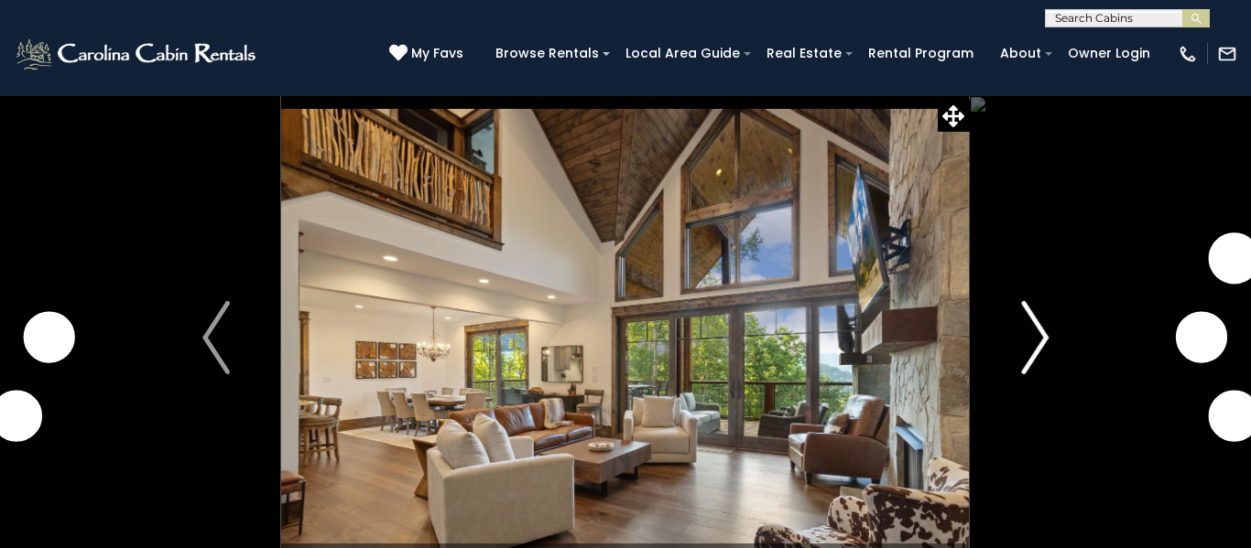
click at [1042, 329] on img "Next" at bounding box center [1034, 337] width 27 height 73
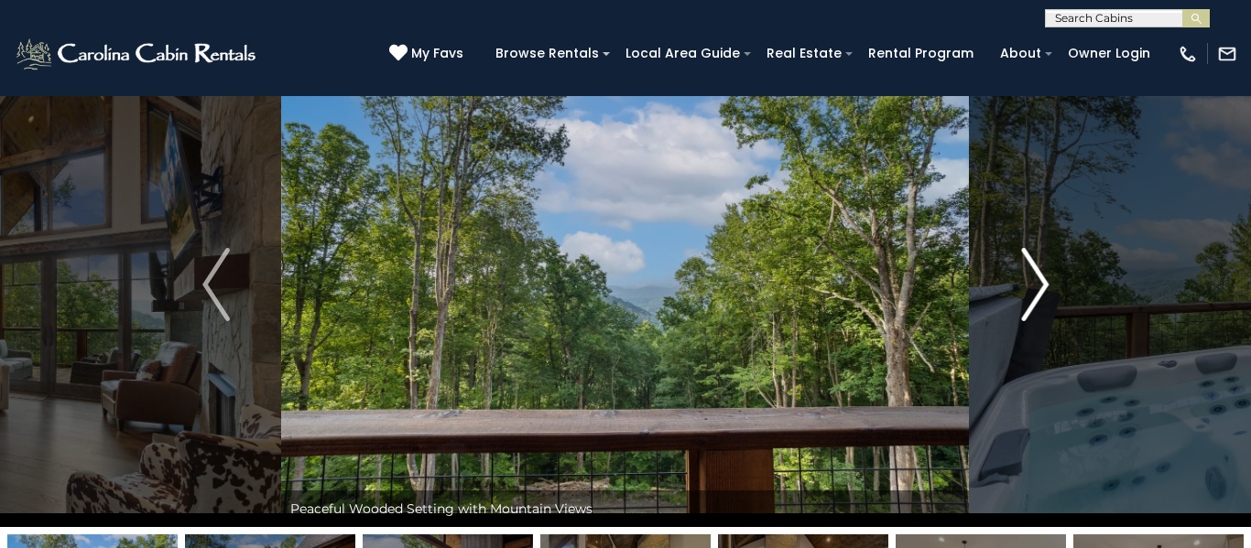
scroll to position [50, 0]
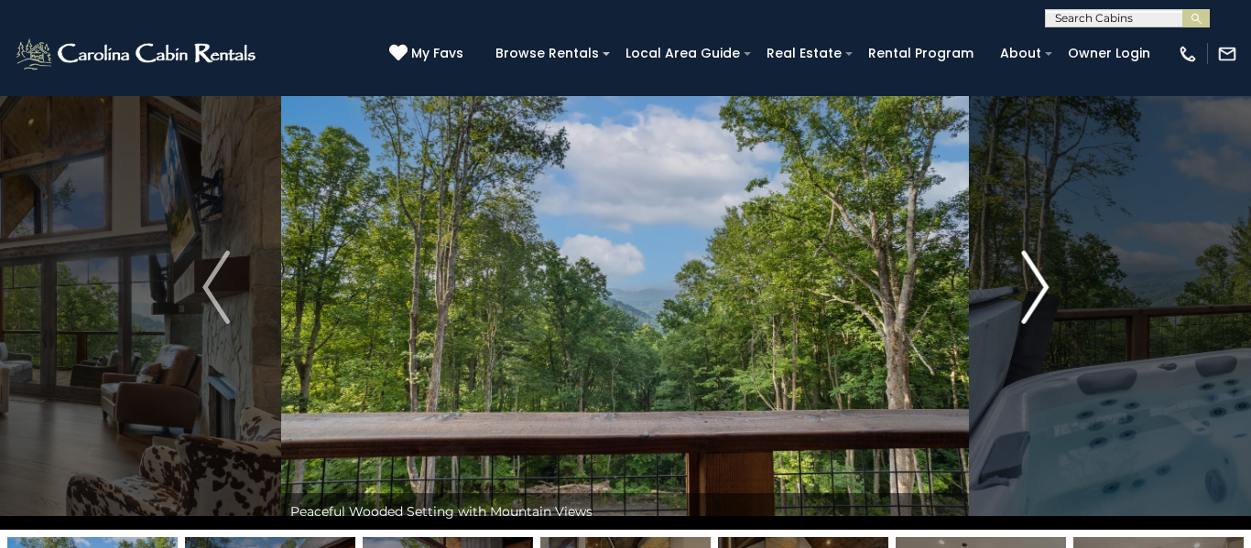
click at [1035, 278] on img "Next" at bounding box center [1034, 287] width 27 height 73
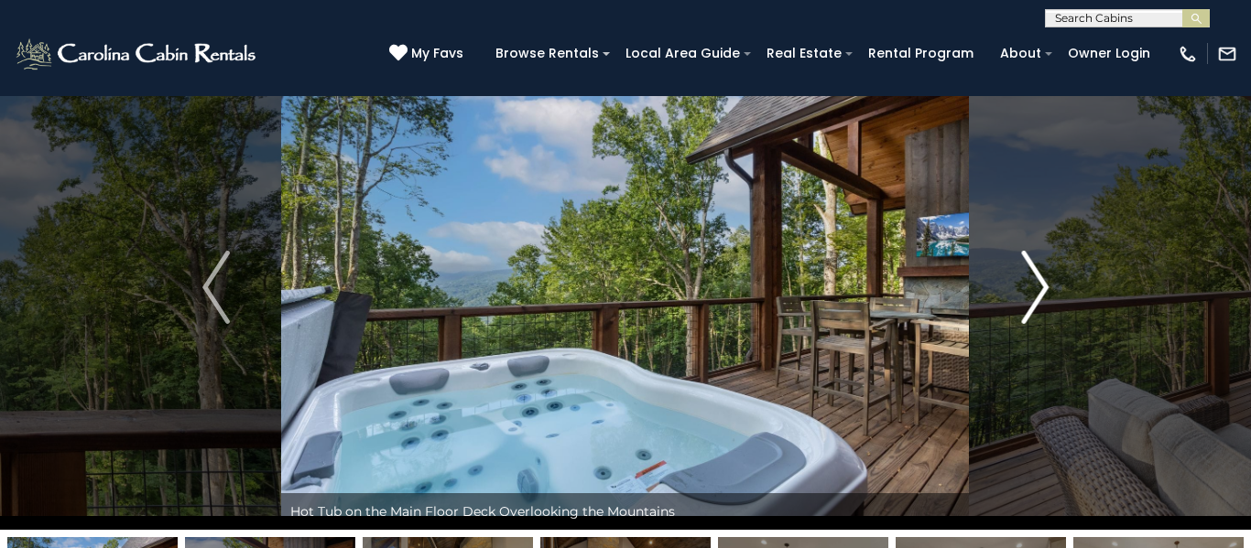
click at [1037, 280] on img "Next" at bounding box center [1034, 287] width 27 height 73
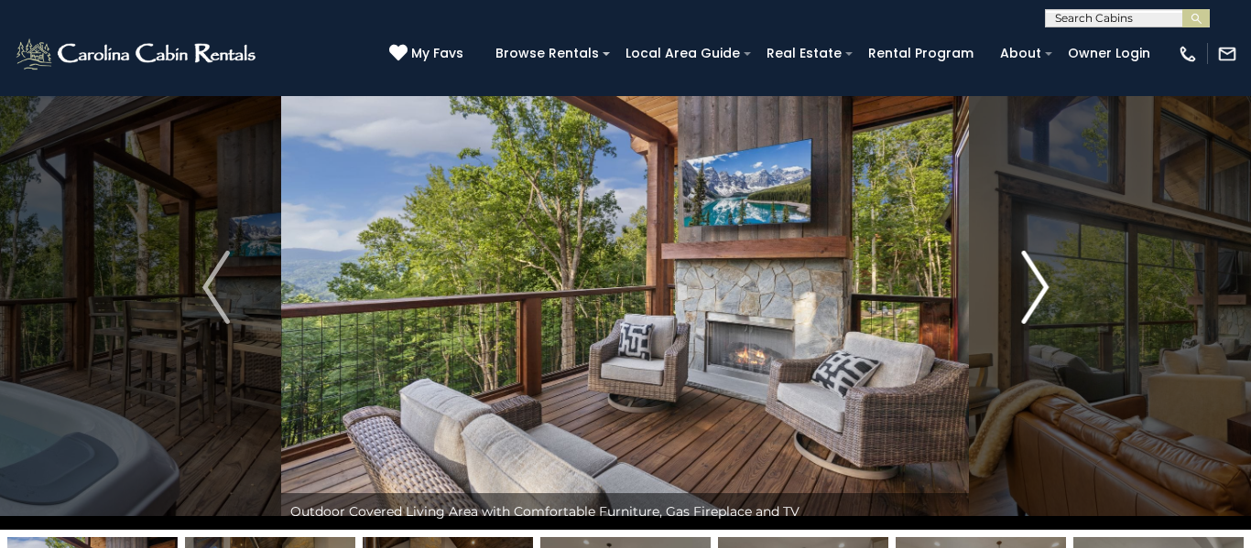
click at [1037, 280] on img "Next" at bounding box center [1034, 287] width 27 height 73
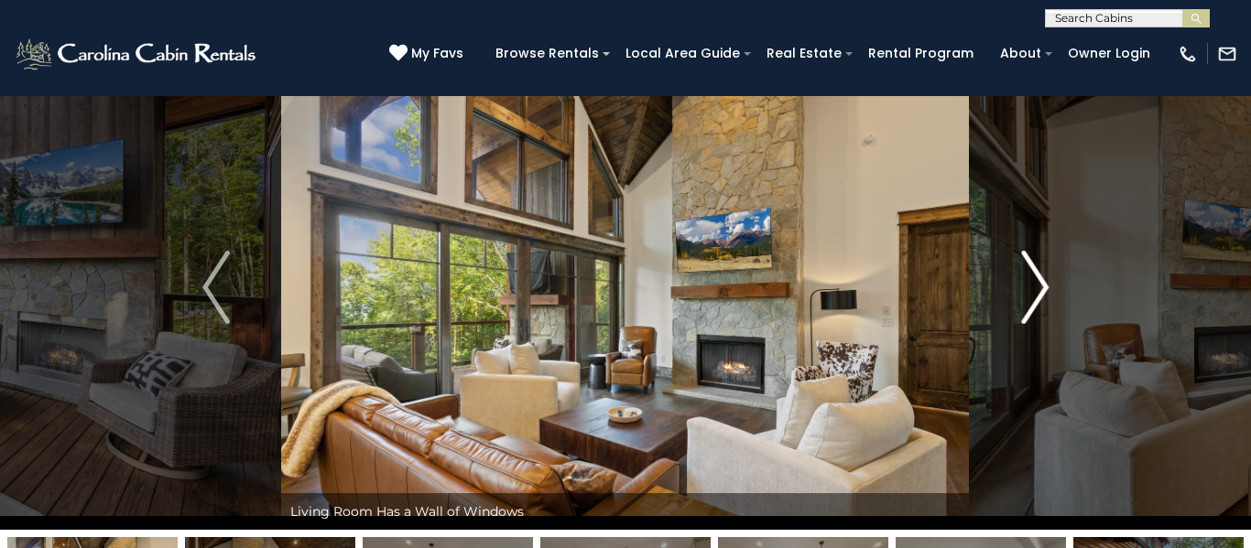
click at [1037, 280] on img "Next" at bounding box center [1034, 287] width 27 height 73
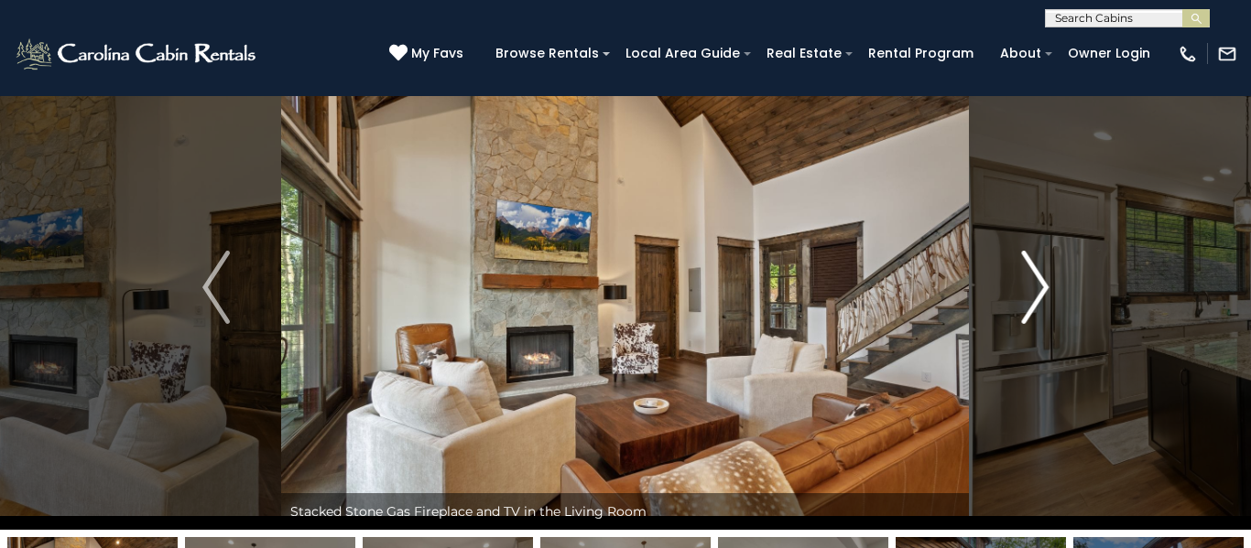
click at [1037, 280] on img "Next" at bounding box center [1034, 287] width 27 height 73
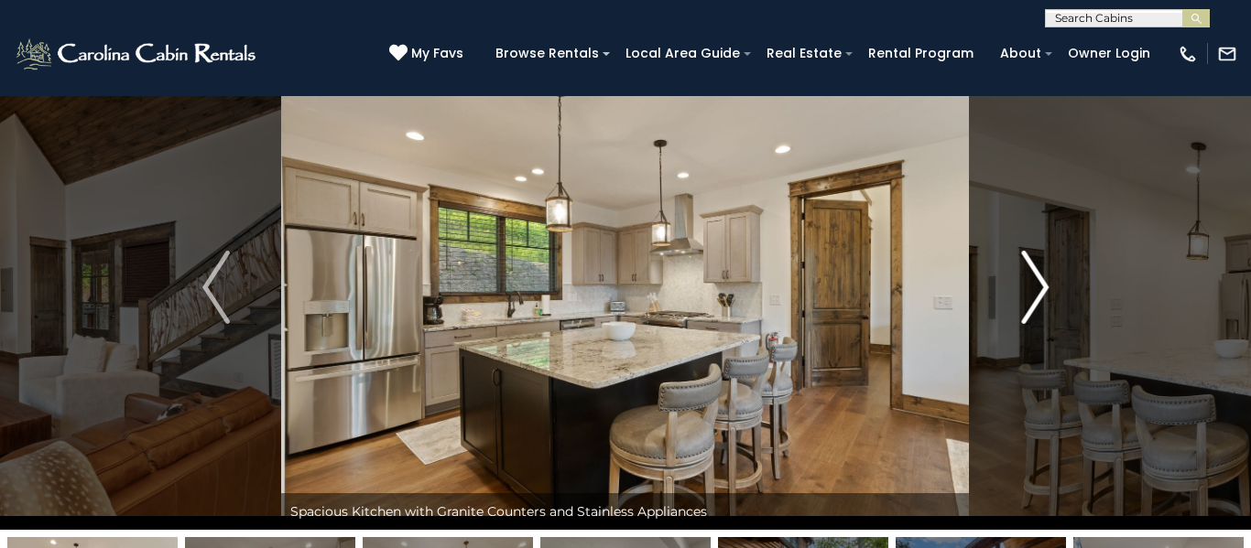
click at [1037, 280] on img "Next" at bounding box center [1034, 287] width 27 height 73
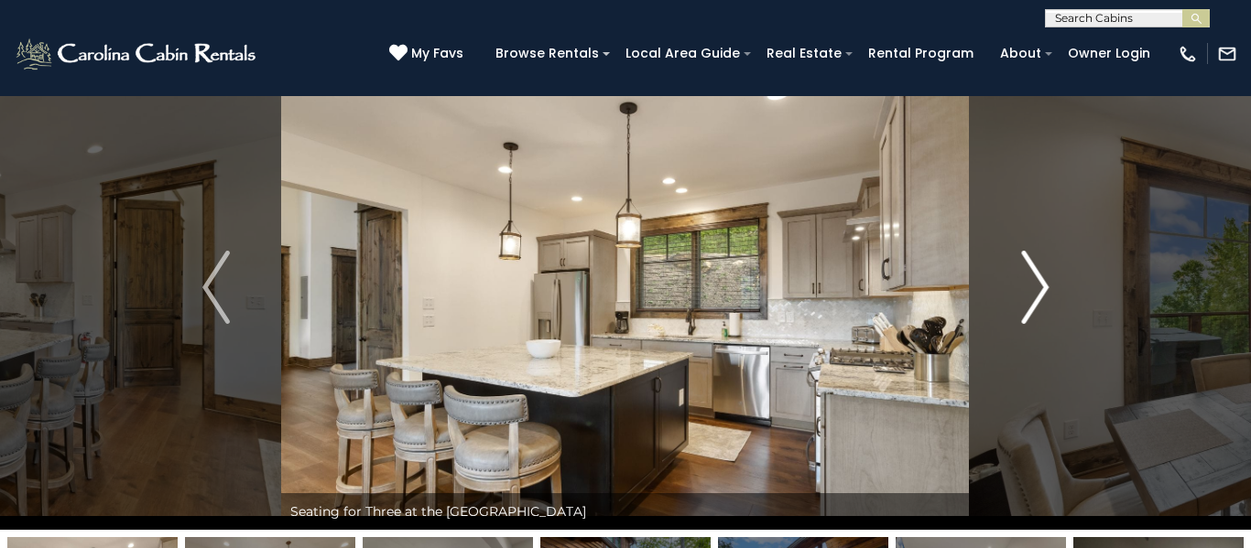
click at [1037, 280] on img "Next" at bounding box center [1034, 287] width 27 height 73
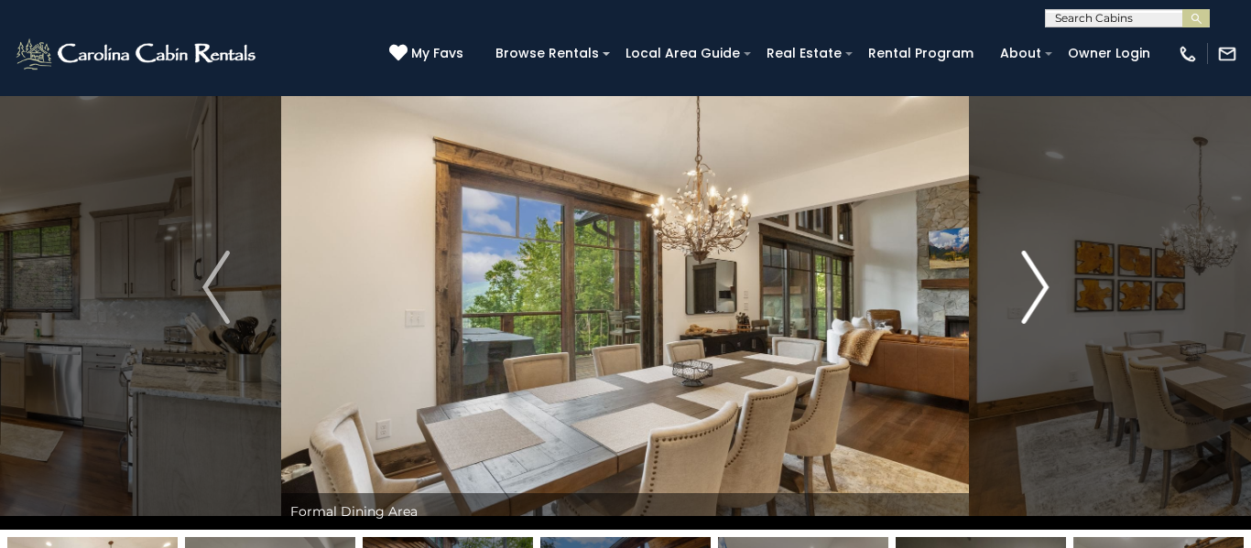
click at [1037, 280] on img "Next" at bounding box center [1034, 287] width 27 height 73
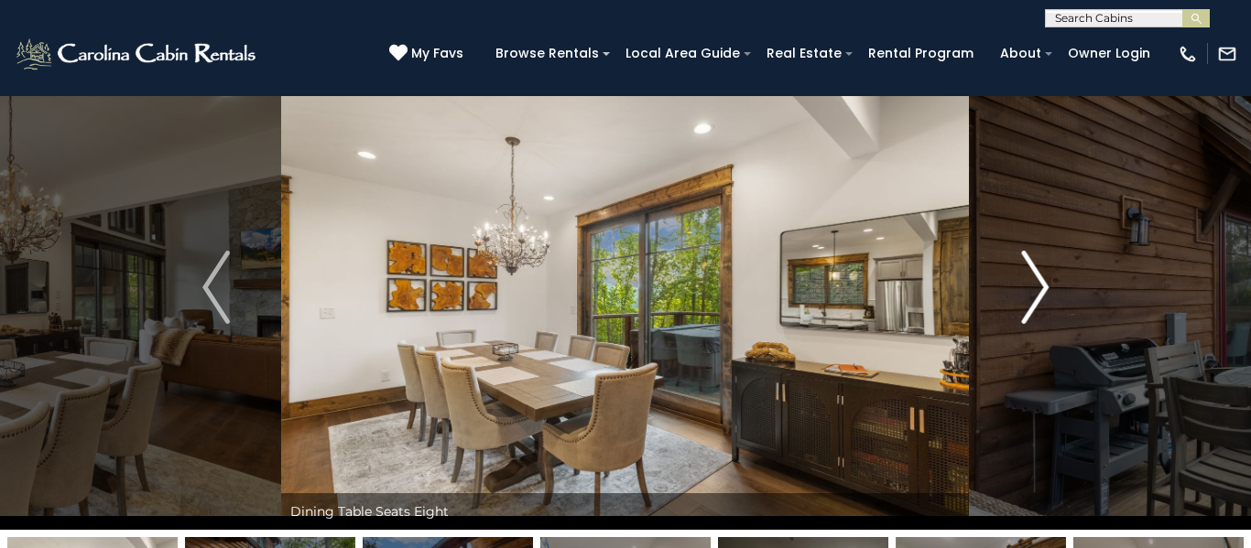
click at [1037, 280] on img "Next" at bounding box center [1034, 287] width 27 height 73
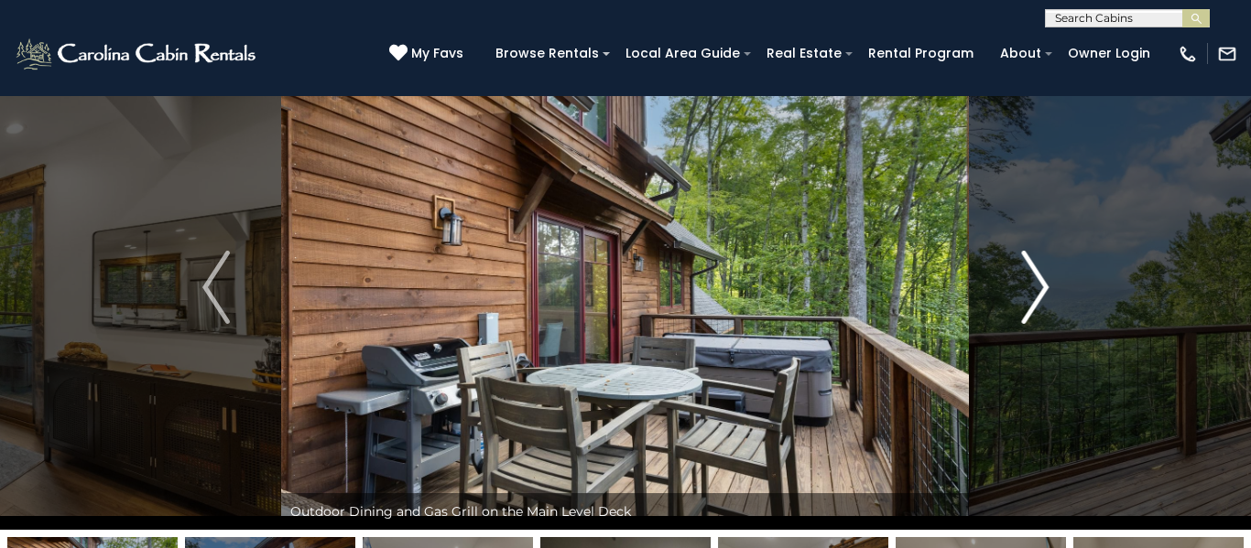
click at [1037, 280] on img "Next" at bounding box center [1034, 287] width 27 height 73
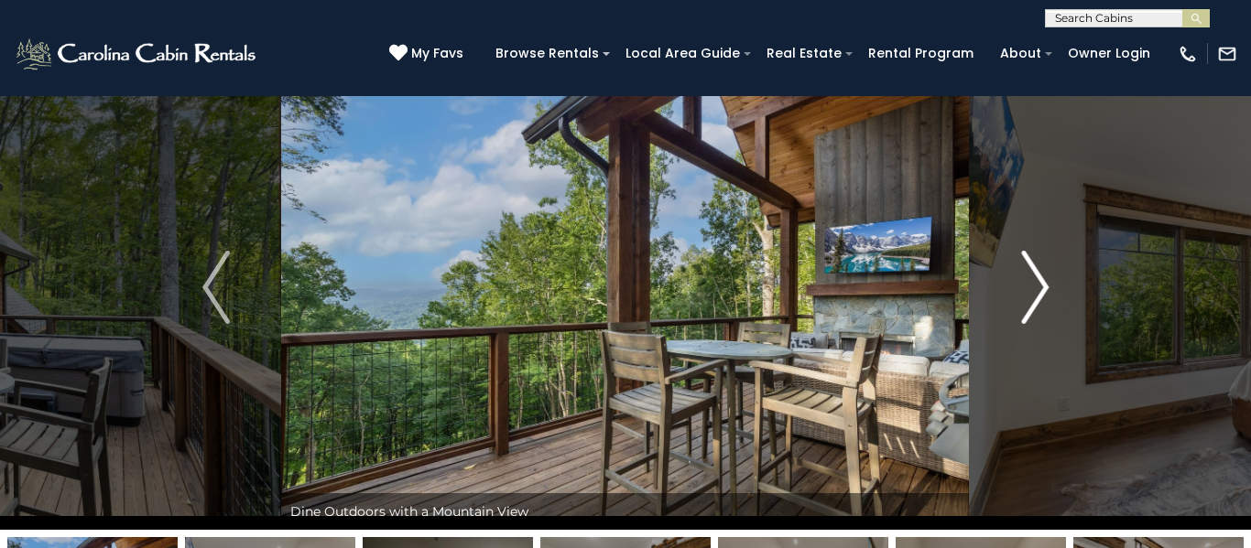
click at [1037, 280] on img "Next" at bounding box center [1034, 287] width 27 height 73
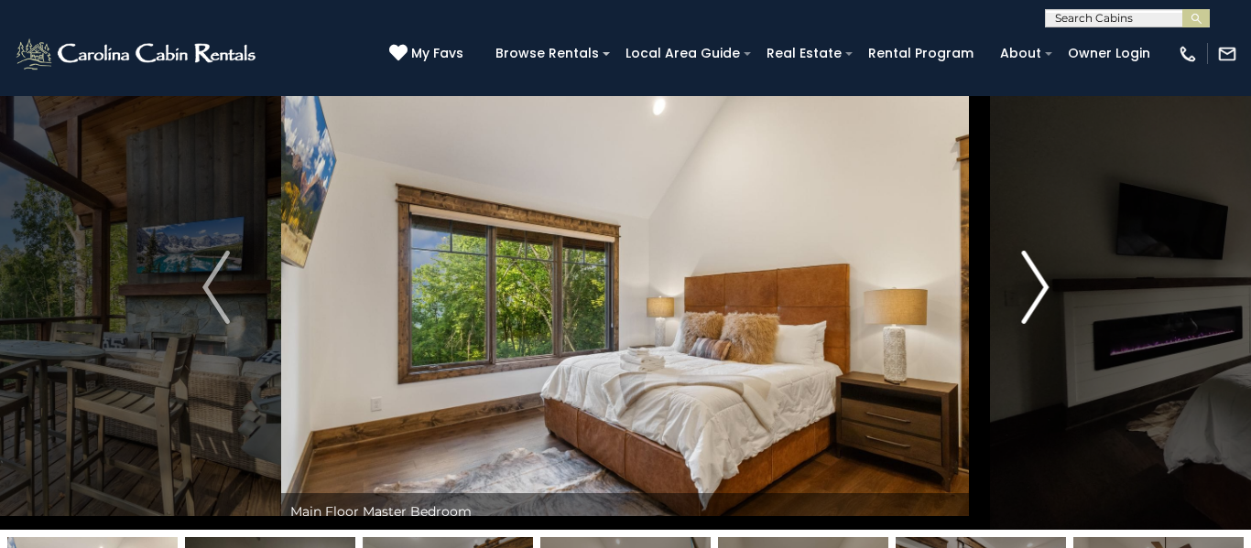
click at [1037, 280] on img "Next" at bounding box center [1034, 287] width 27 height 73
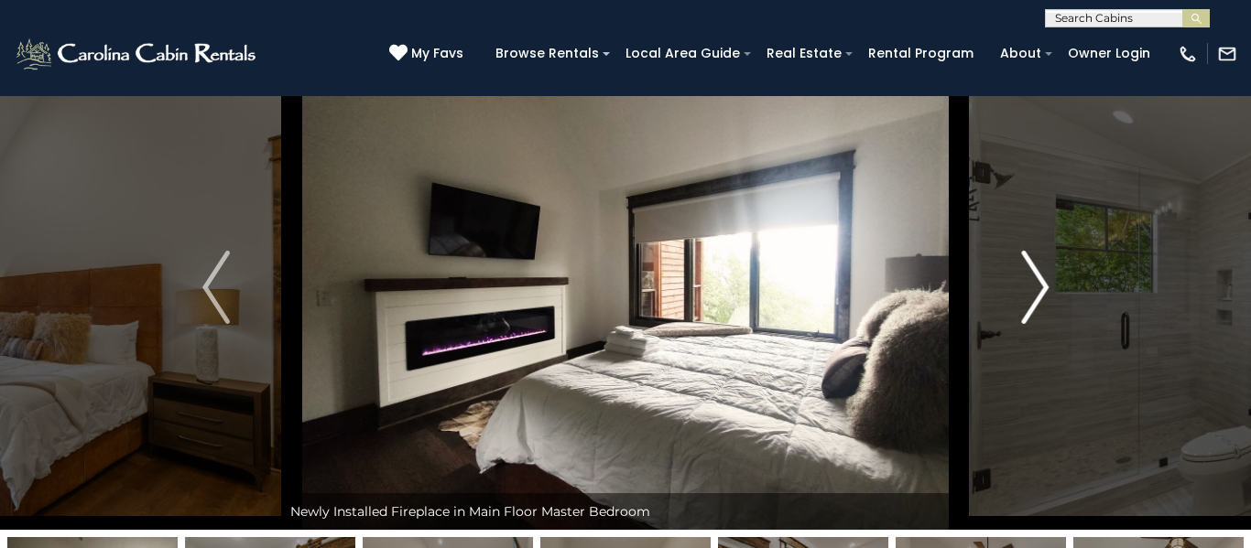
click at [1037, 280] on img "Next" at bounding box center [1034, 287] width 27 height 73
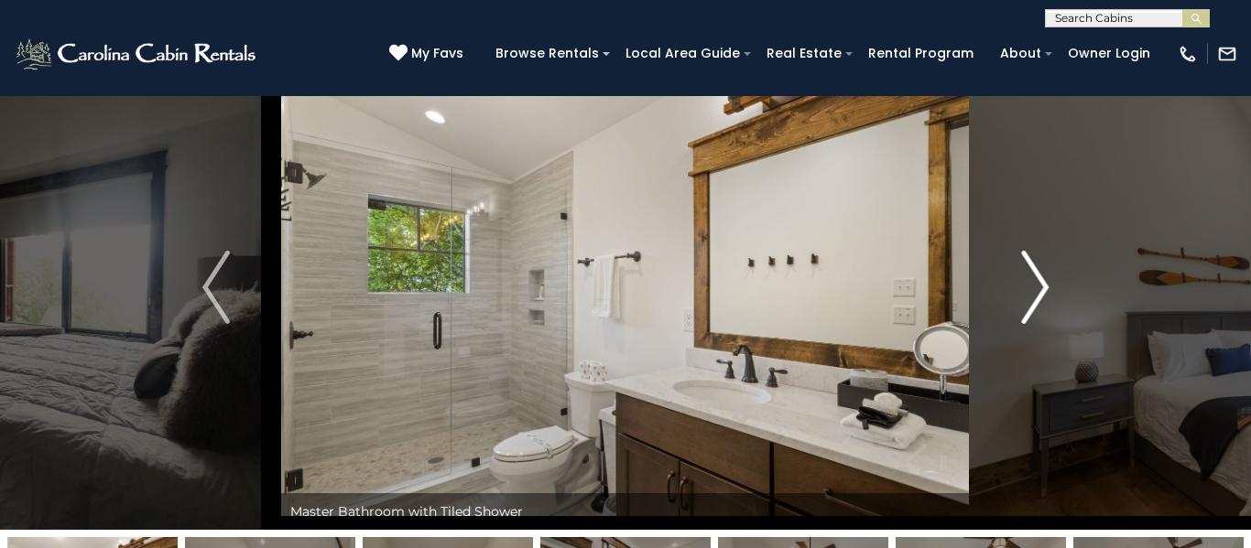
click at [1037, 280] on img "Next" at bounding box center [1034, 287] width 27 height 73
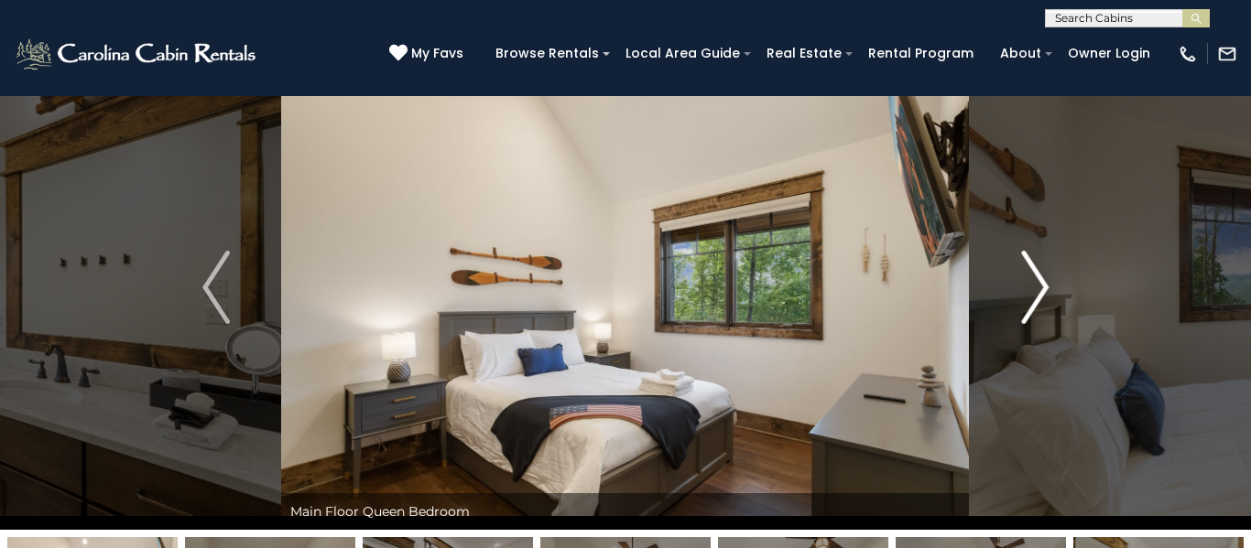
click at [1037, 280] on img "Next" at bounding box center [1034, 287] width 27 height 73
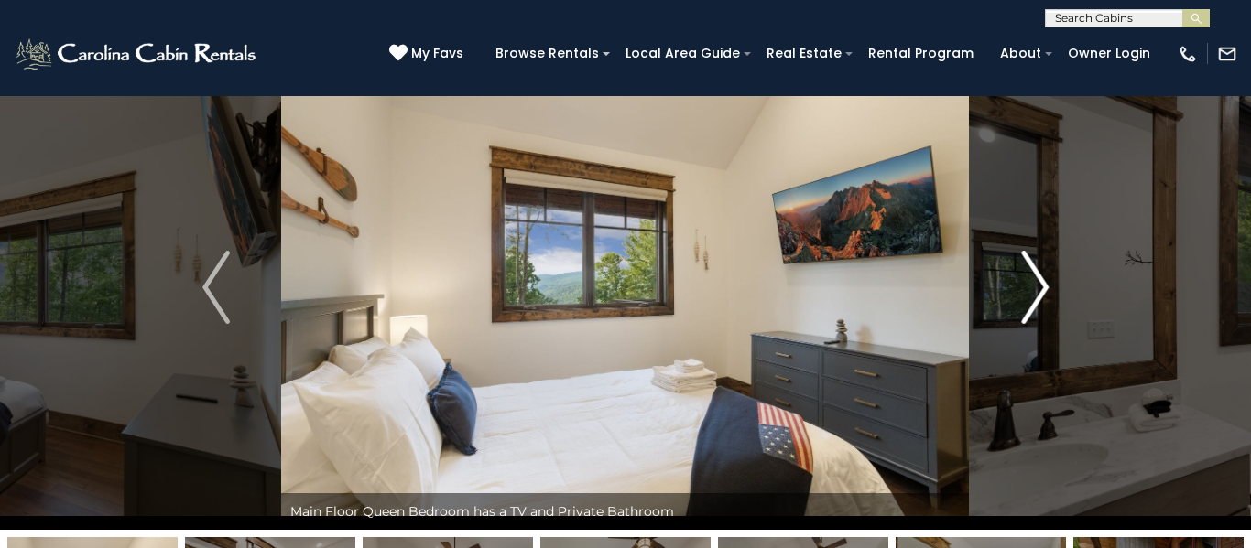
click at [1037, 280] on img "Next" at bounding box center [1034, 287] width 27 height 73
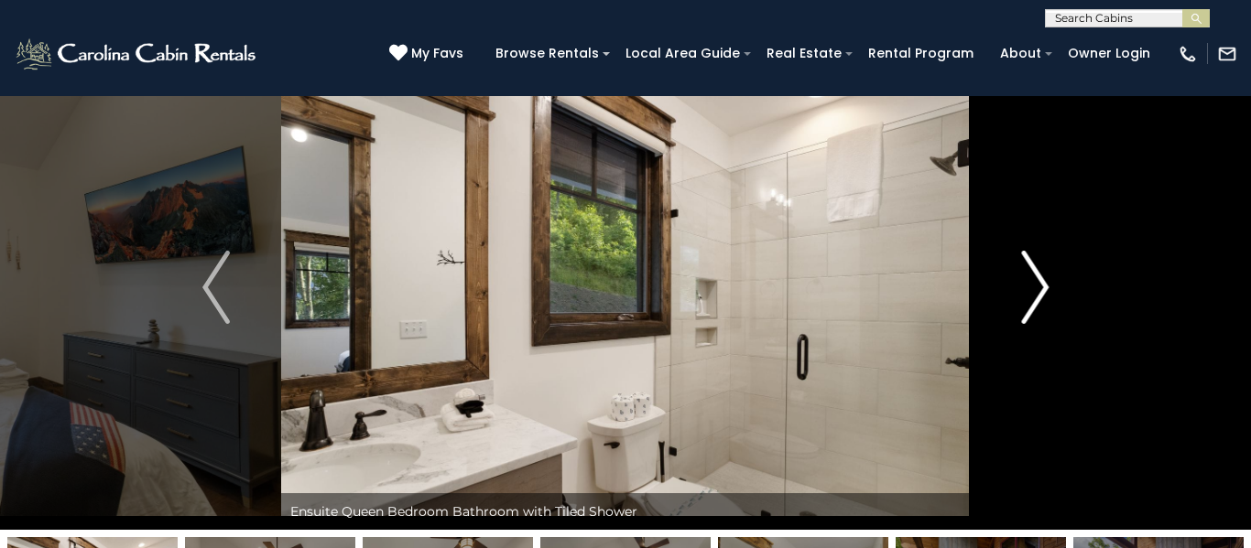
click at [1037, 280] on img "Next" at bounding box center [1034, 287] width 27 height 73
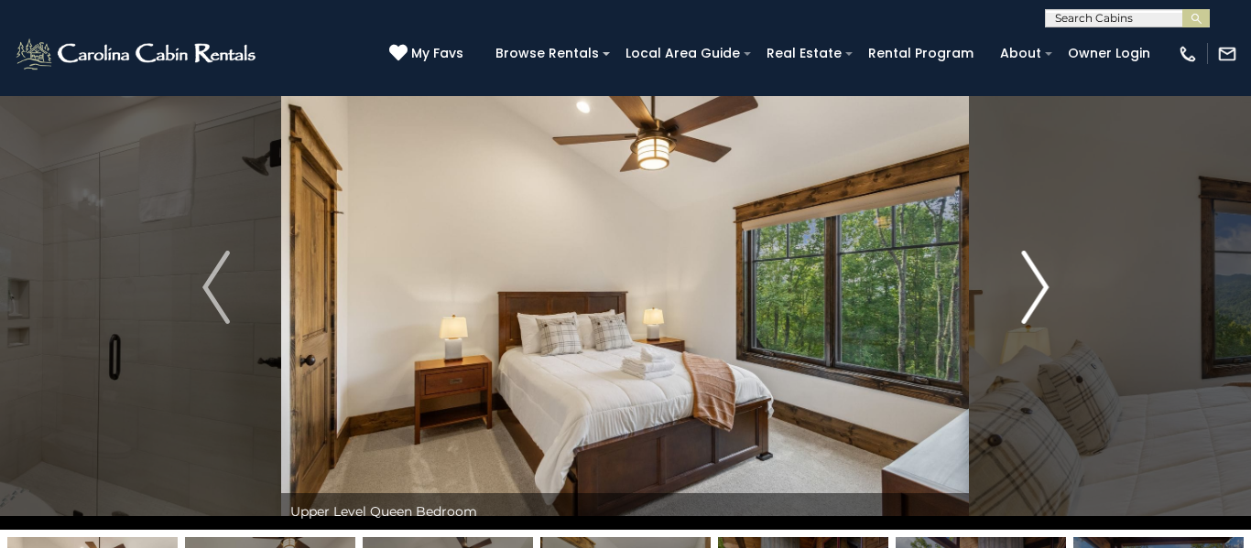
click at [1037, 280] on img "Next" at bounding box center [1034, 287] width 27 height 73
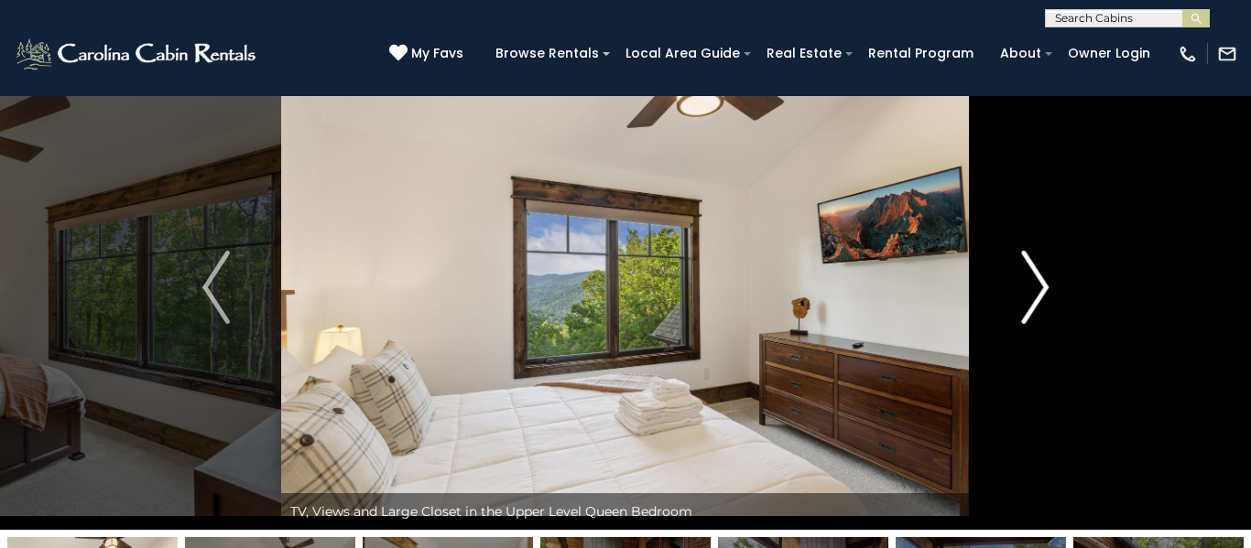
click at [1037, 280] on img "Next" at bounding box center [1034, 287] width 27 height 73
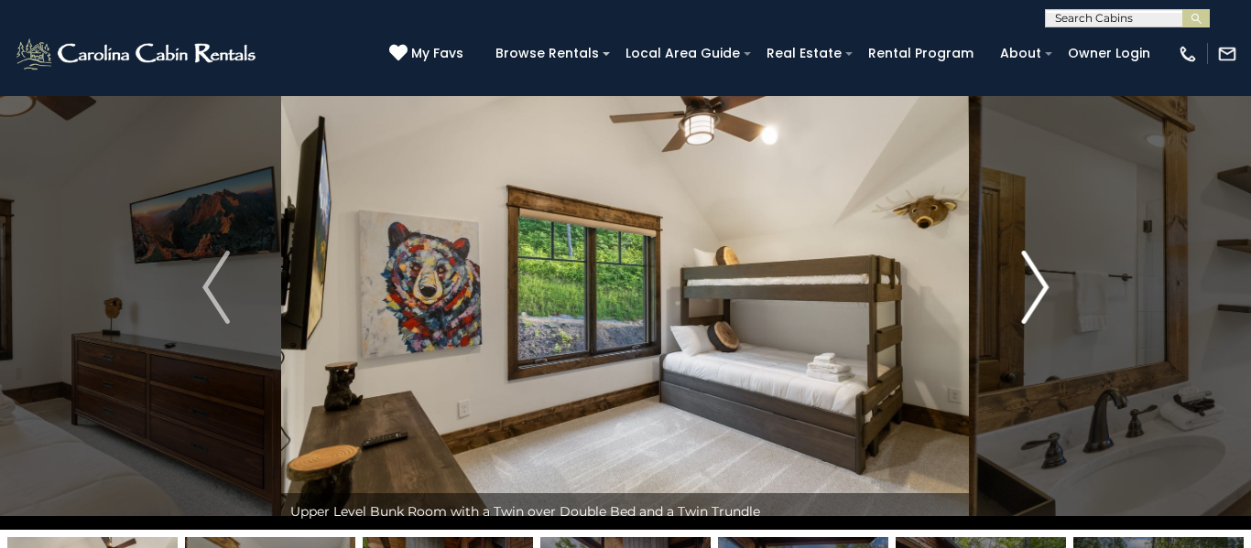
click at [1037, 280] on img "Next" at bounding box center [1034, 287] width 27 height 73
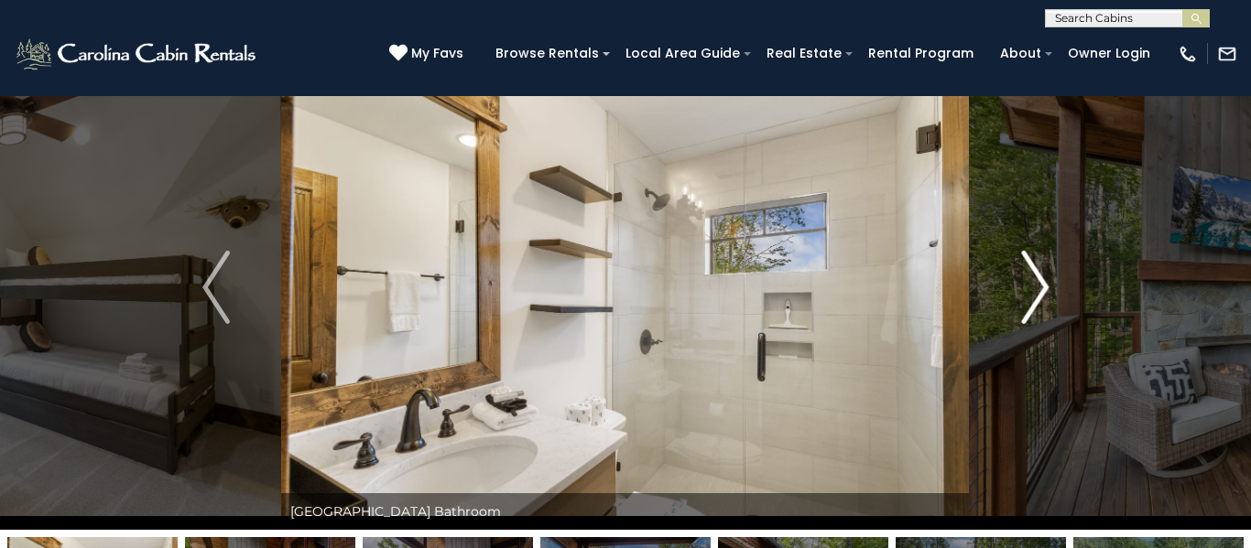
click at [1037, 280] on img "Next" at bounding box center [1034, 287] width 27 height 73
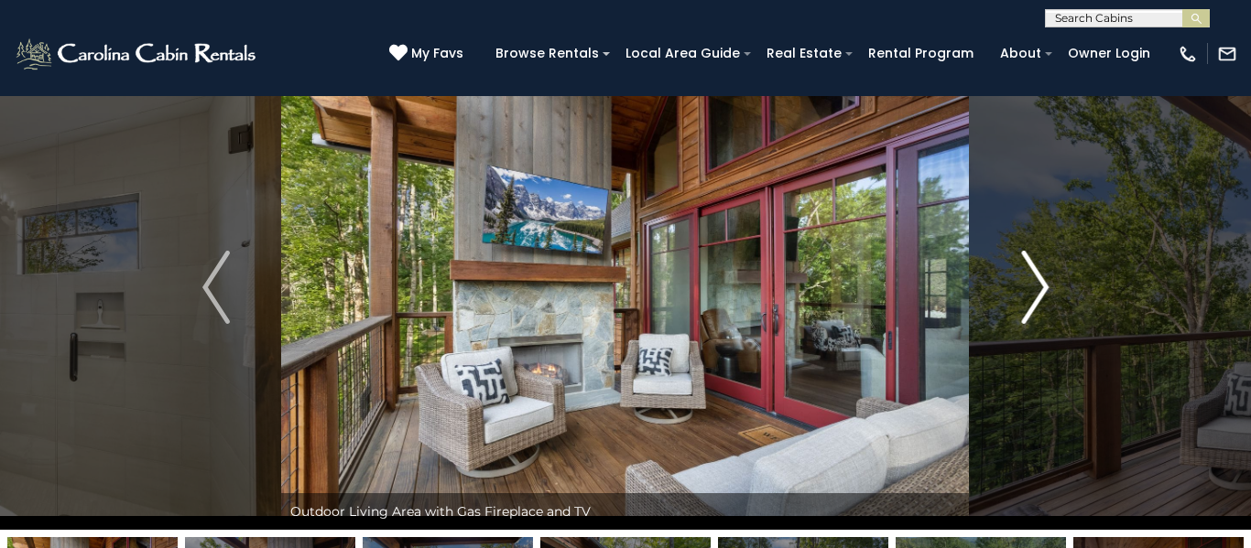
click at [1037, 280] on img "Next" at bounding box center [1034, 287] width 27 height 73
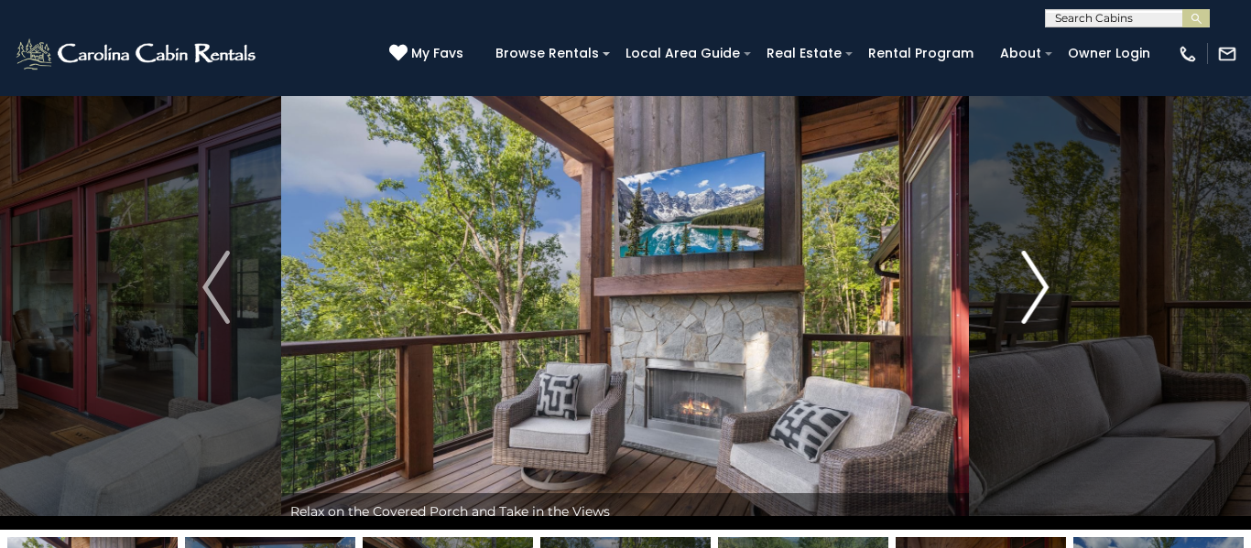
click at [1037, 280] on img "Next" at bounding box center [1034, 287] width 27 height 73
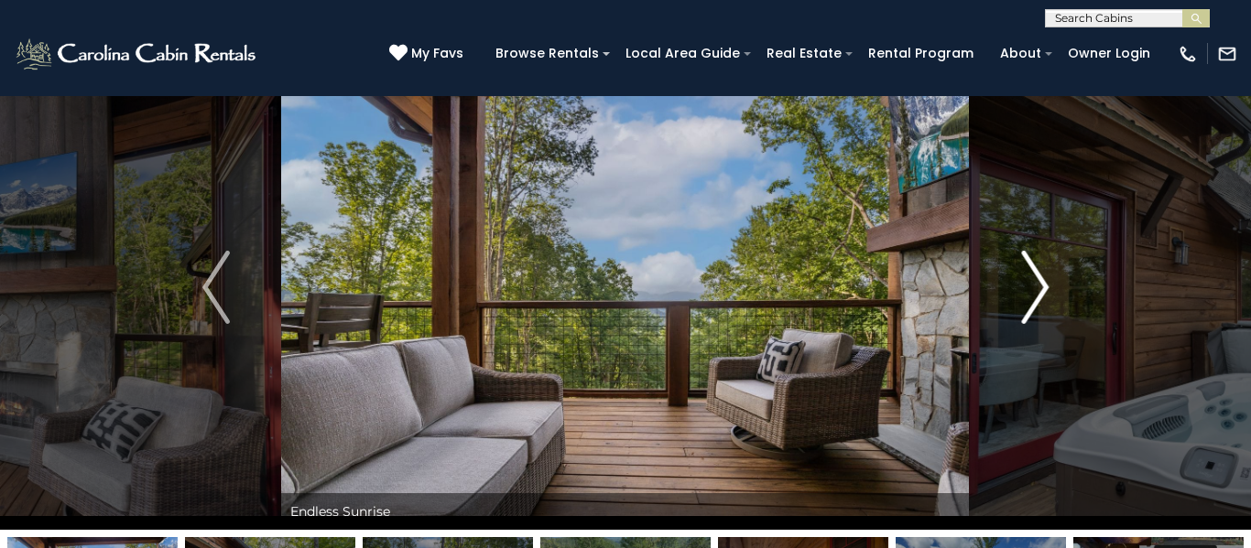
click at [1037, 280] on img "Next" at bounding box center [1034, 287] width 27 height 73
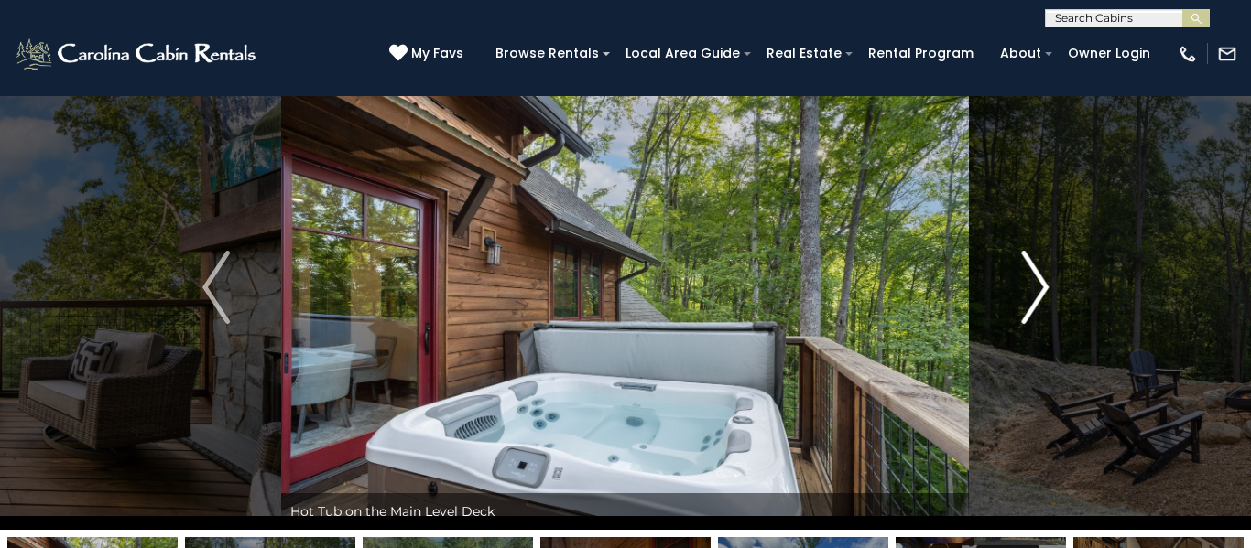
click at [1037, 280] on img "Next" at bounding box center [1034, 287] width 27 height 73
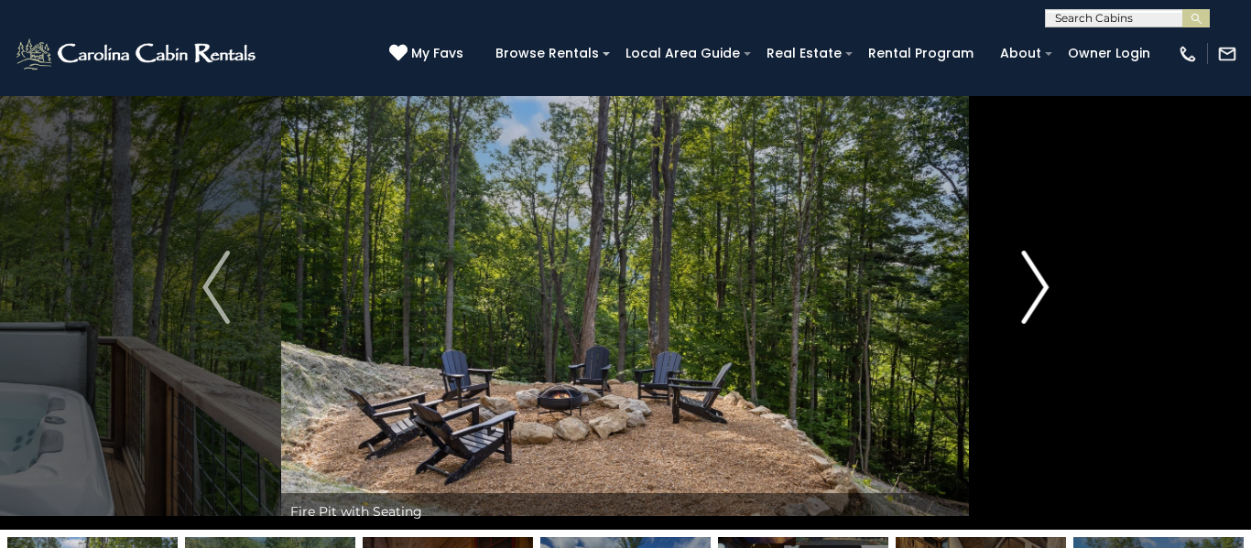
click at [1037, 280] on img "Next" at bounding box center [1034, 287] width 27 height 73
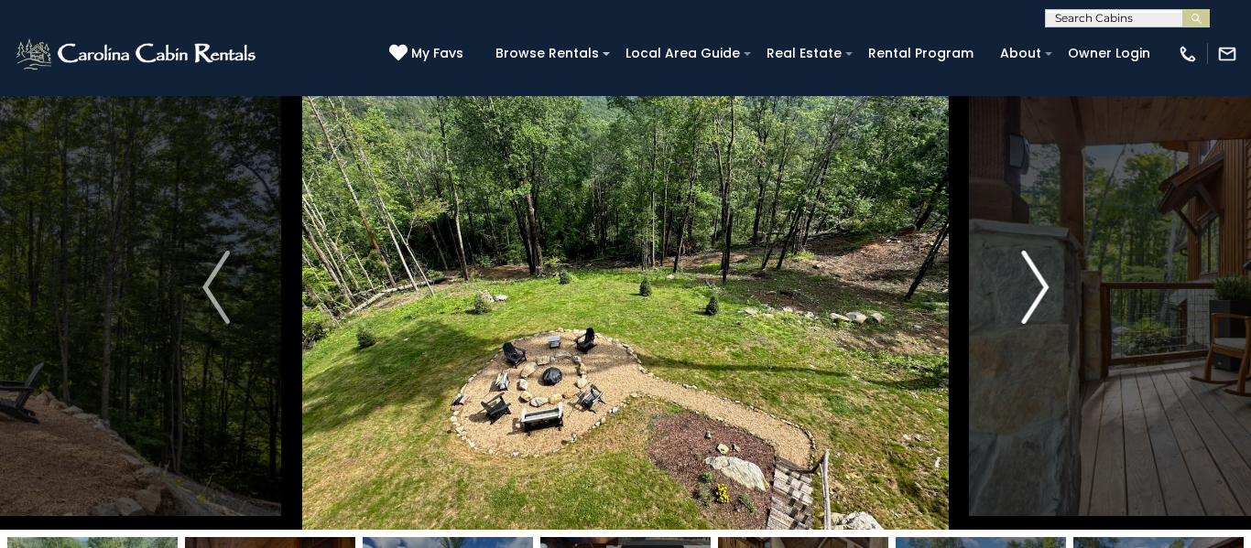
click at [1037, 280] on img "Next" at bounding box center [1034, 287] width 27 height 73
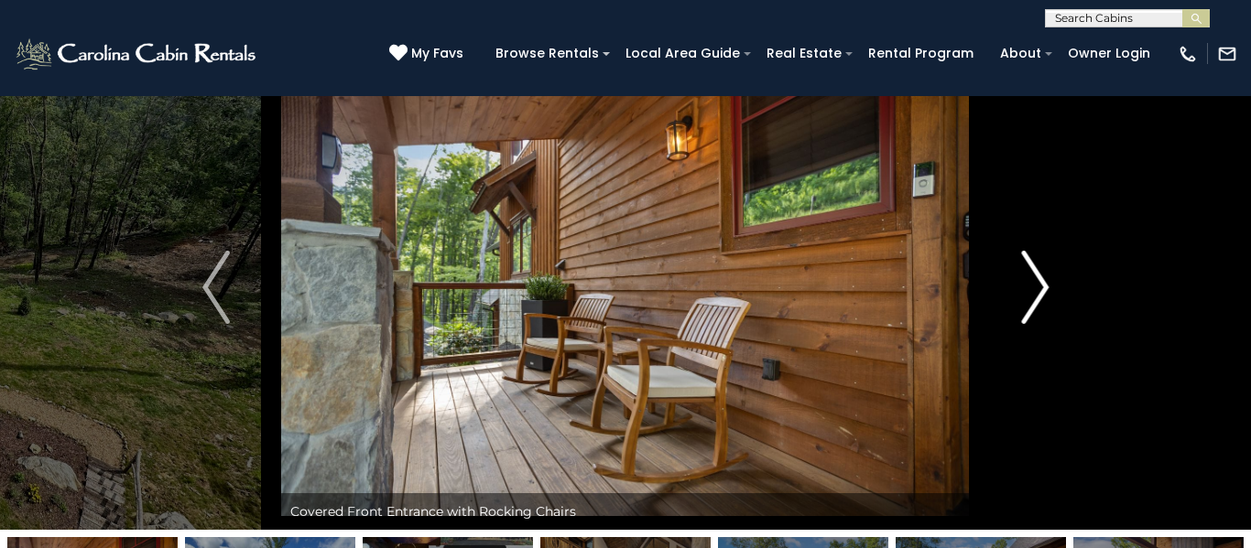
click at [1037, 280] on img "Next" at bounding box center [1034, 287] width 27 height 73
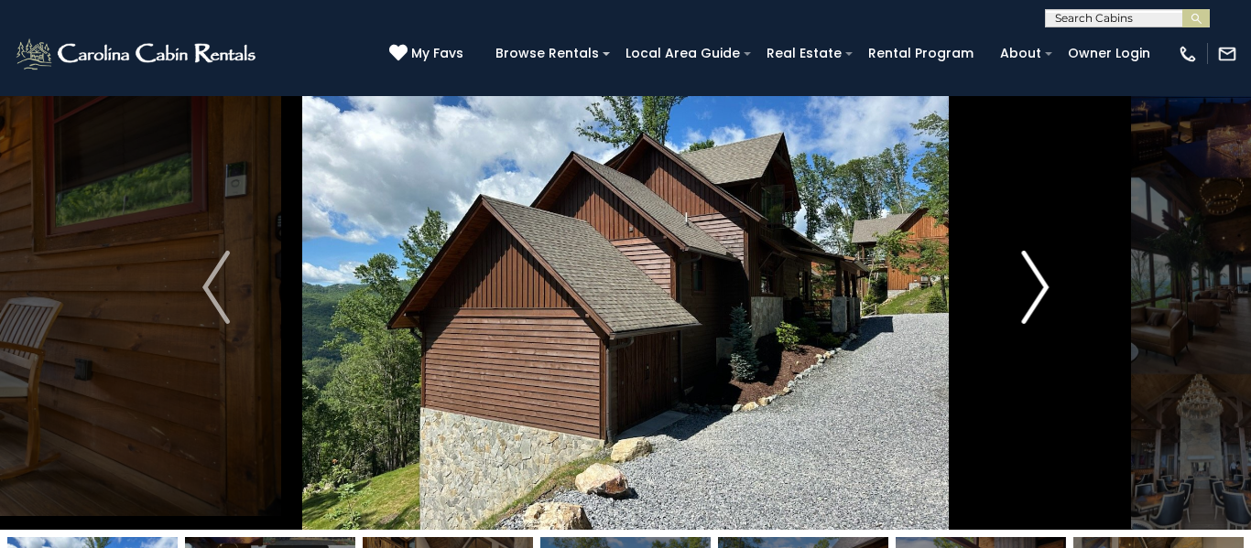
click at [1037, 280] on img "Next" at bounding box center [1034, 287] width 27 height 73
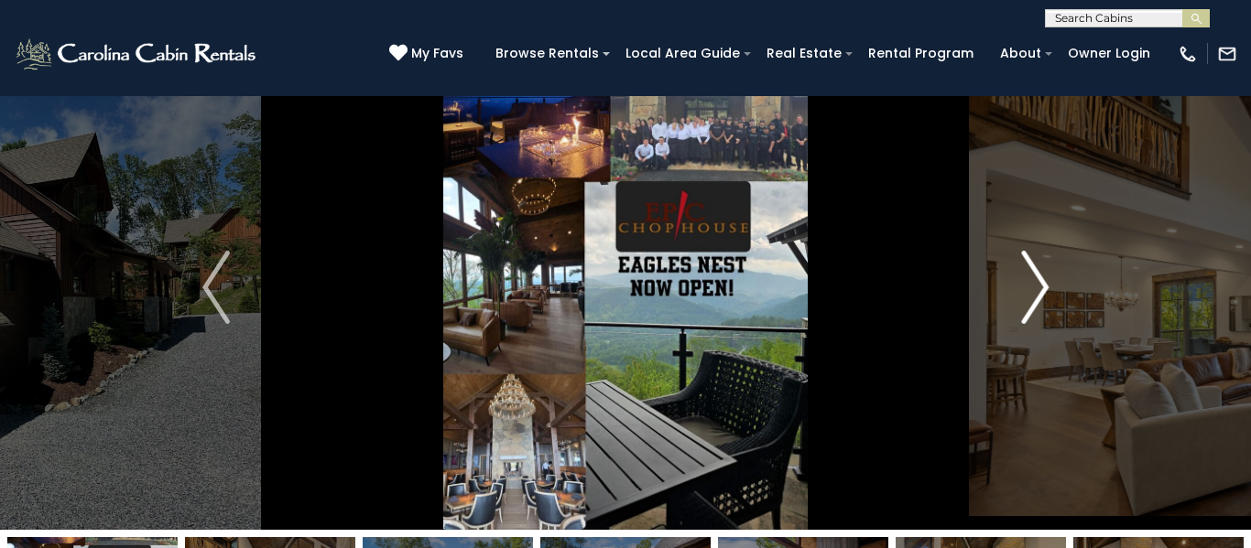
click at [1037, 280] on img "Next" at bounding box center [1034, 287] width 27 height 73
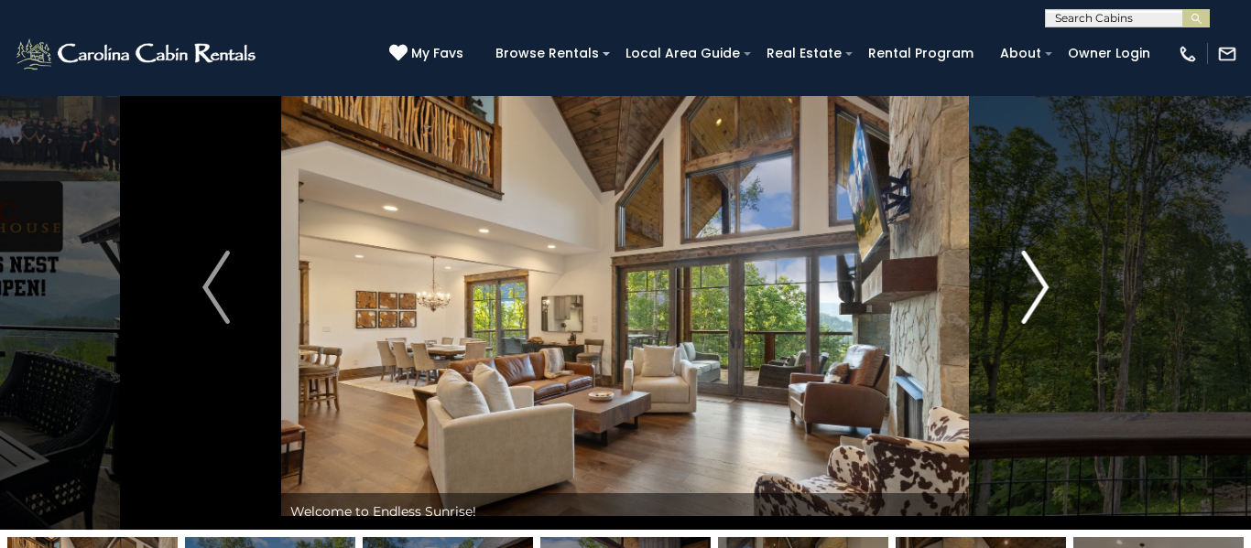
click at [1037, 280] on img "Next" at bounding box center [1034, 287] width 27 height 73
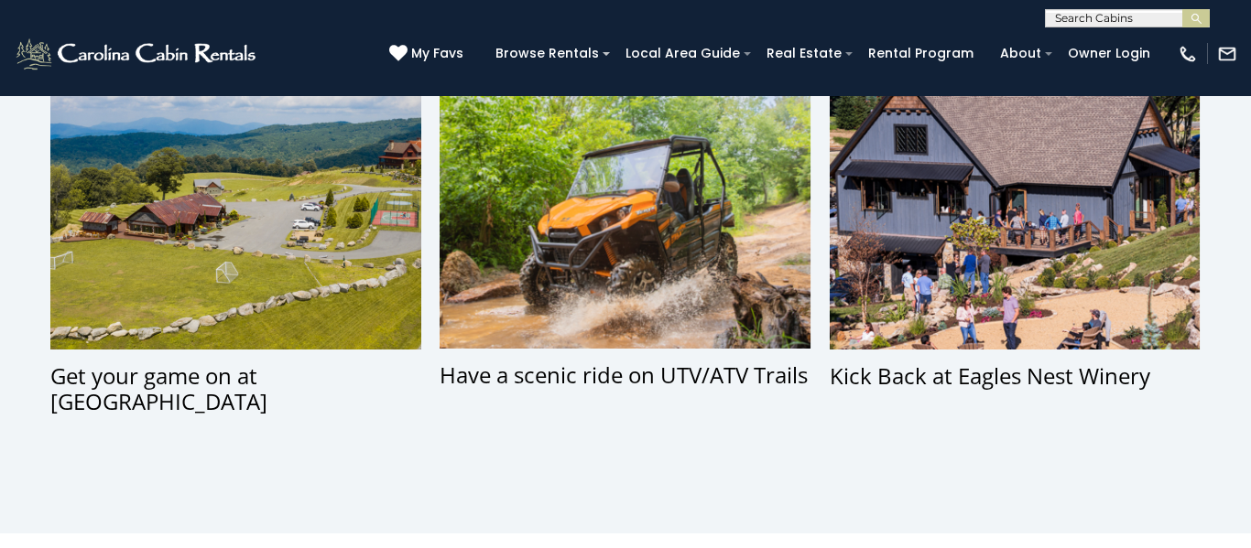
scroll to position [1318, 0]
